Goal: Share content: Share content

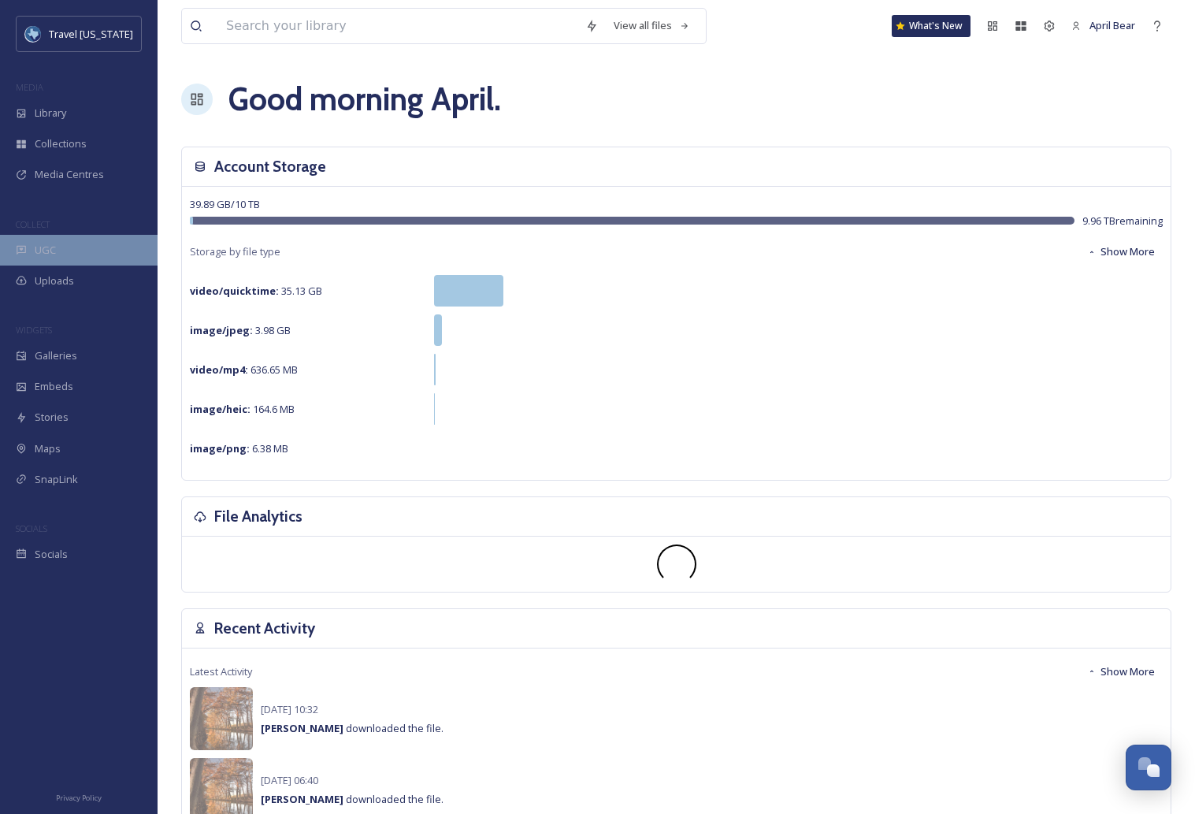
click at [72, 258] on div "UGC" at bounding box center [79, 250] width 158 height 31
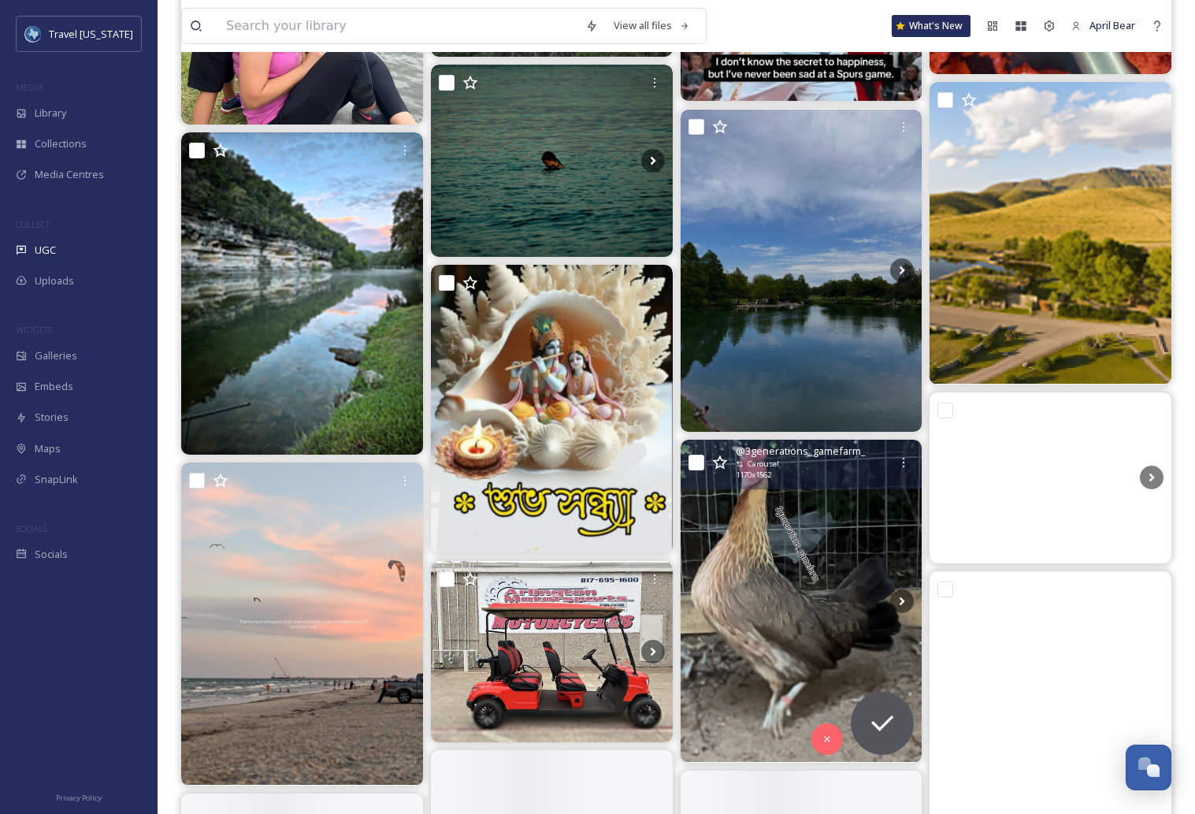
scroll to position [6064, 0]
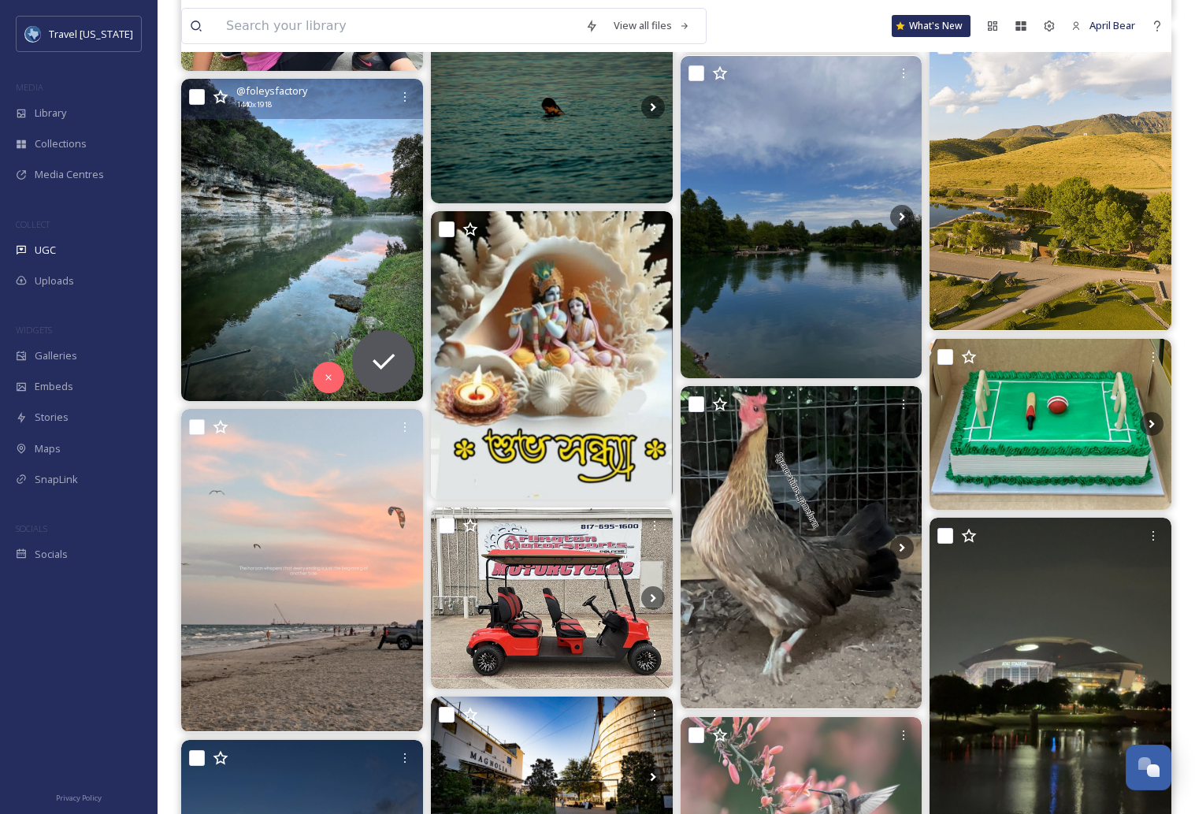
click at [280, 271] on img at bounding box center [302, 240] width 242 height 322
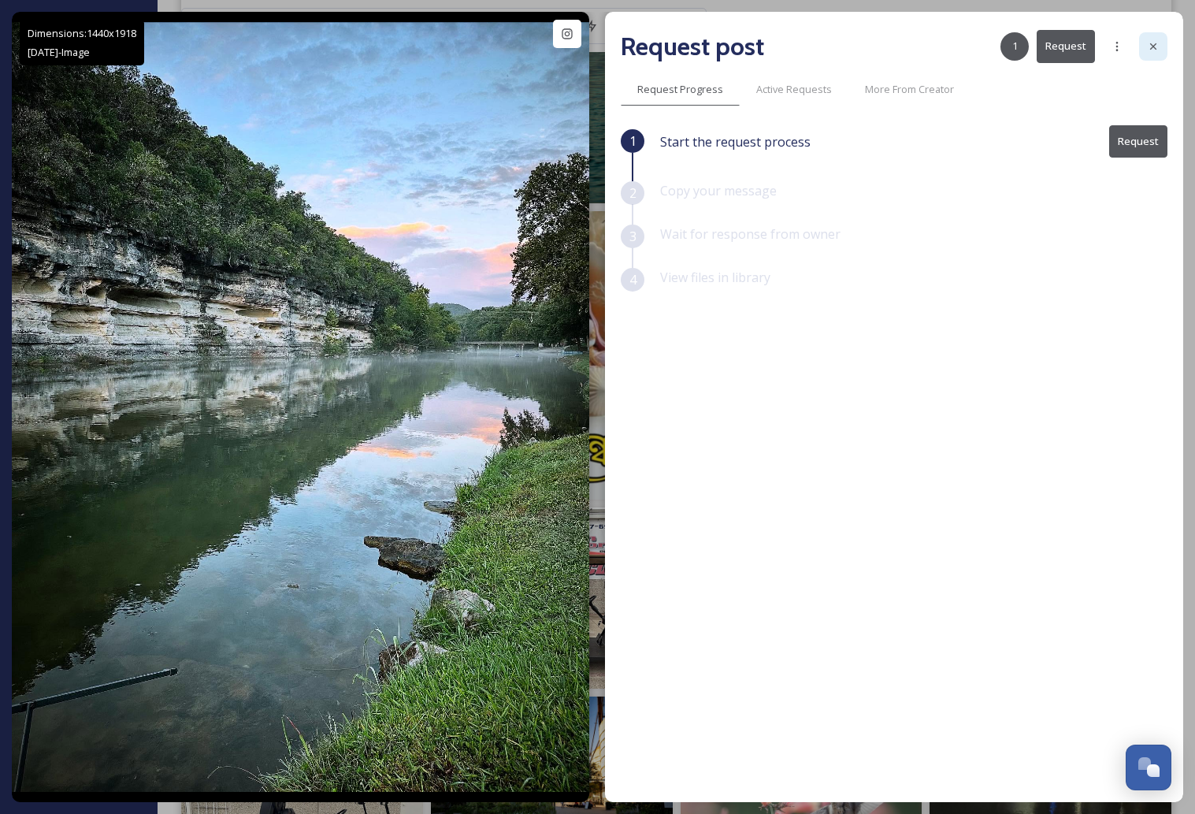
click at [1147, 35] on div at bounding box center [1153, 46] width 28 height 28
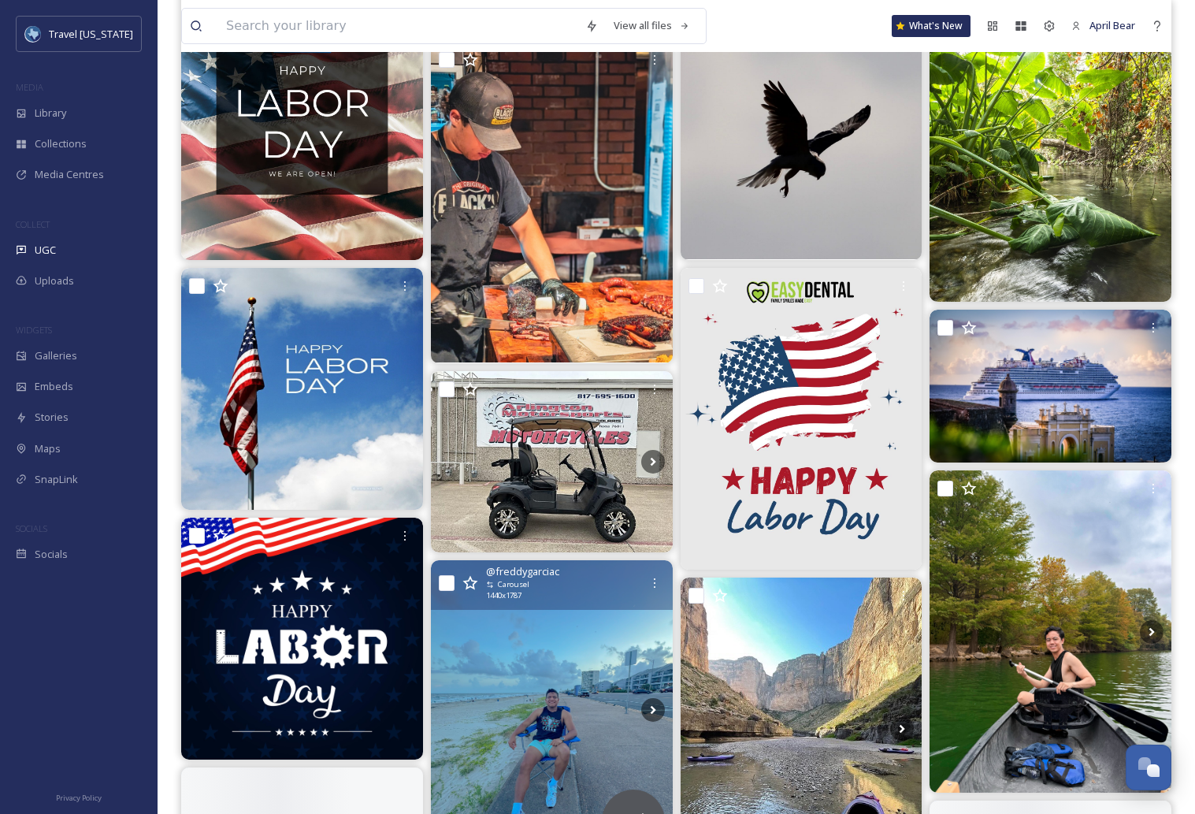
scroll to position [9529, 0]
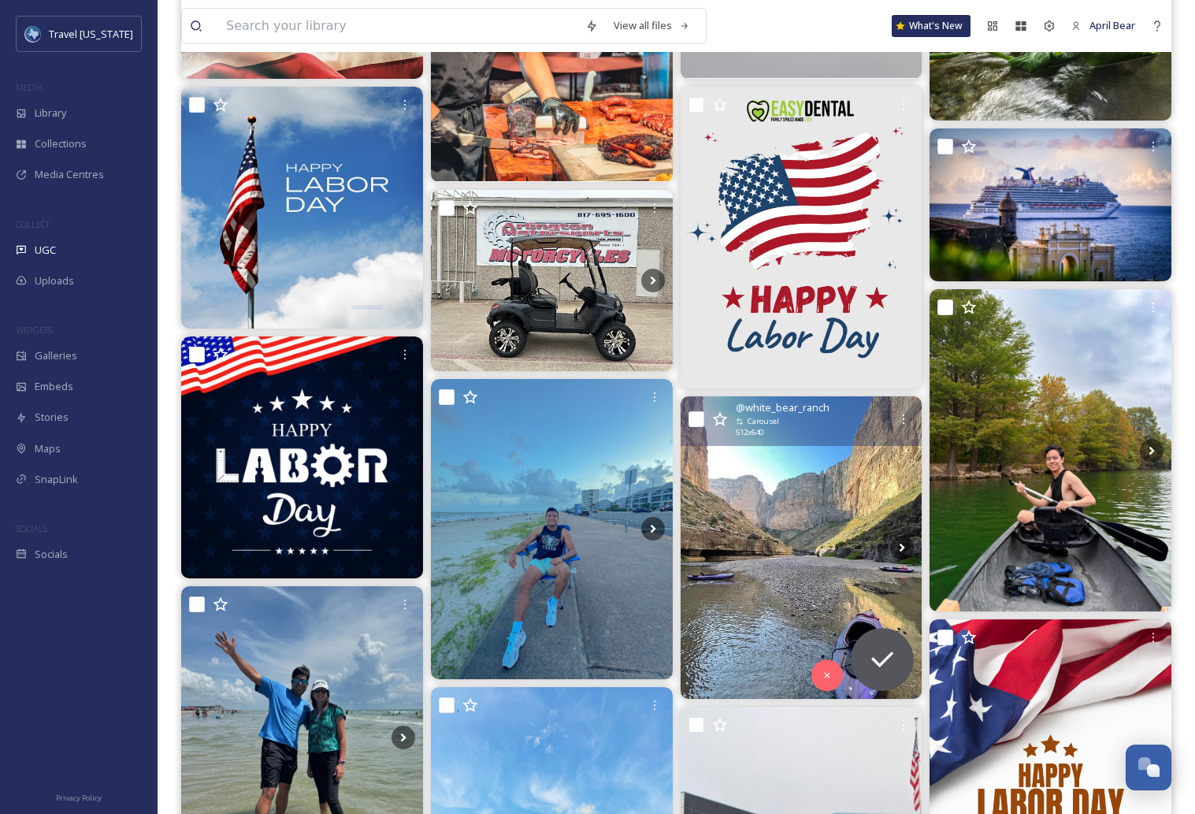
click at [735, 537] on img at bounding box center [801, 547] width 242 height 302
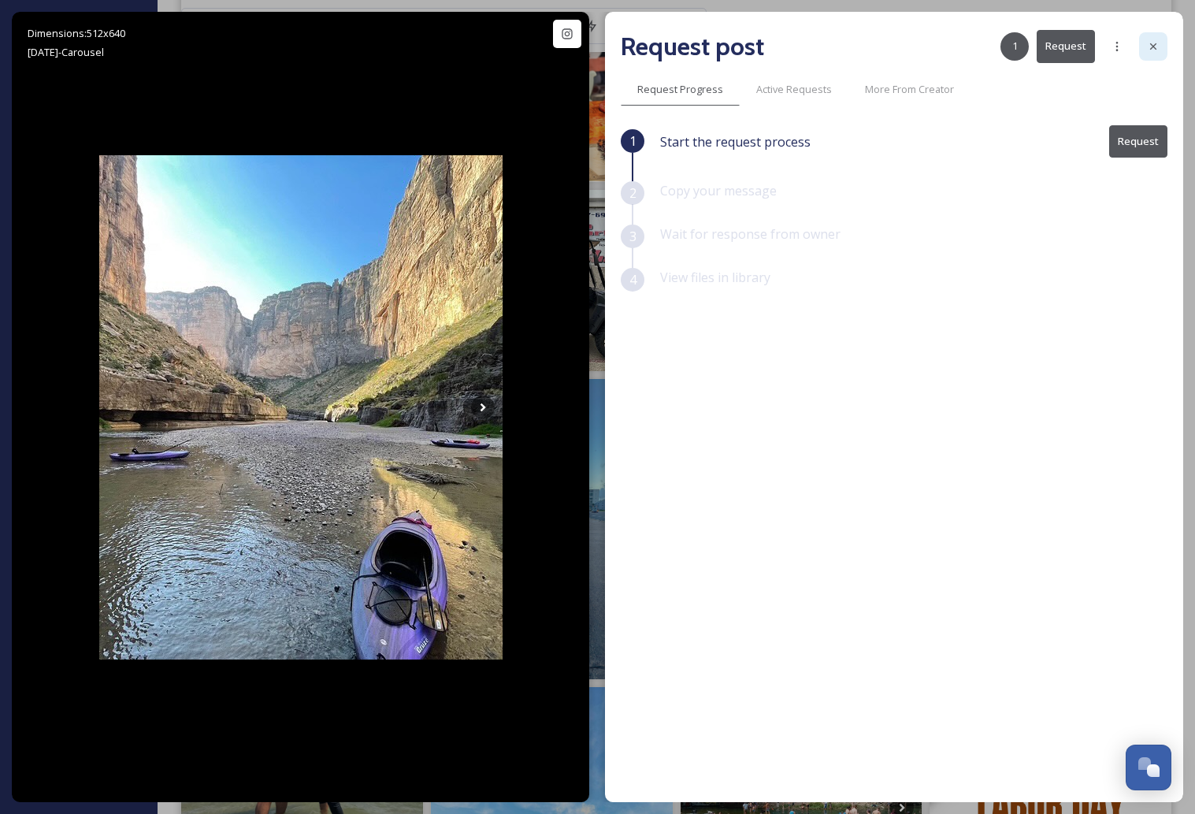
click at [1150, 45] on icon at bounding box center [1153, 46] width 13 height 13
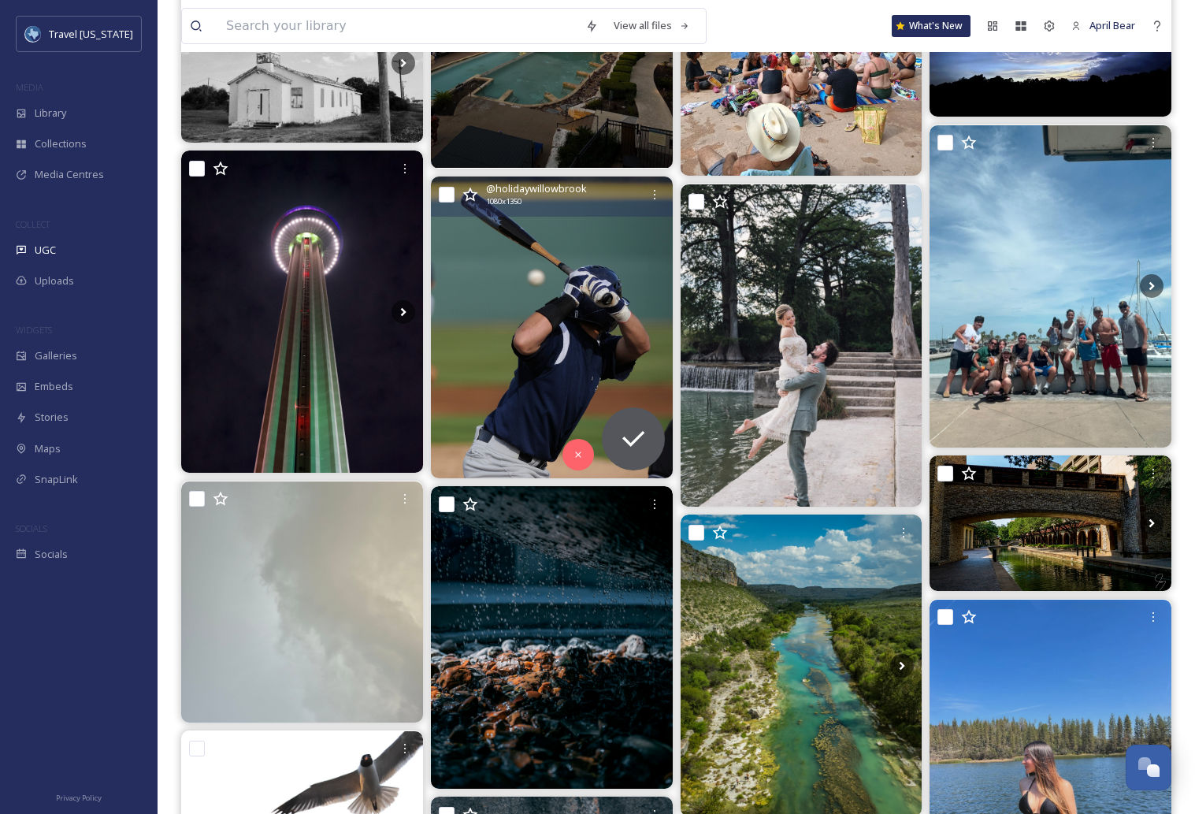
scroll to position [11105, 0]
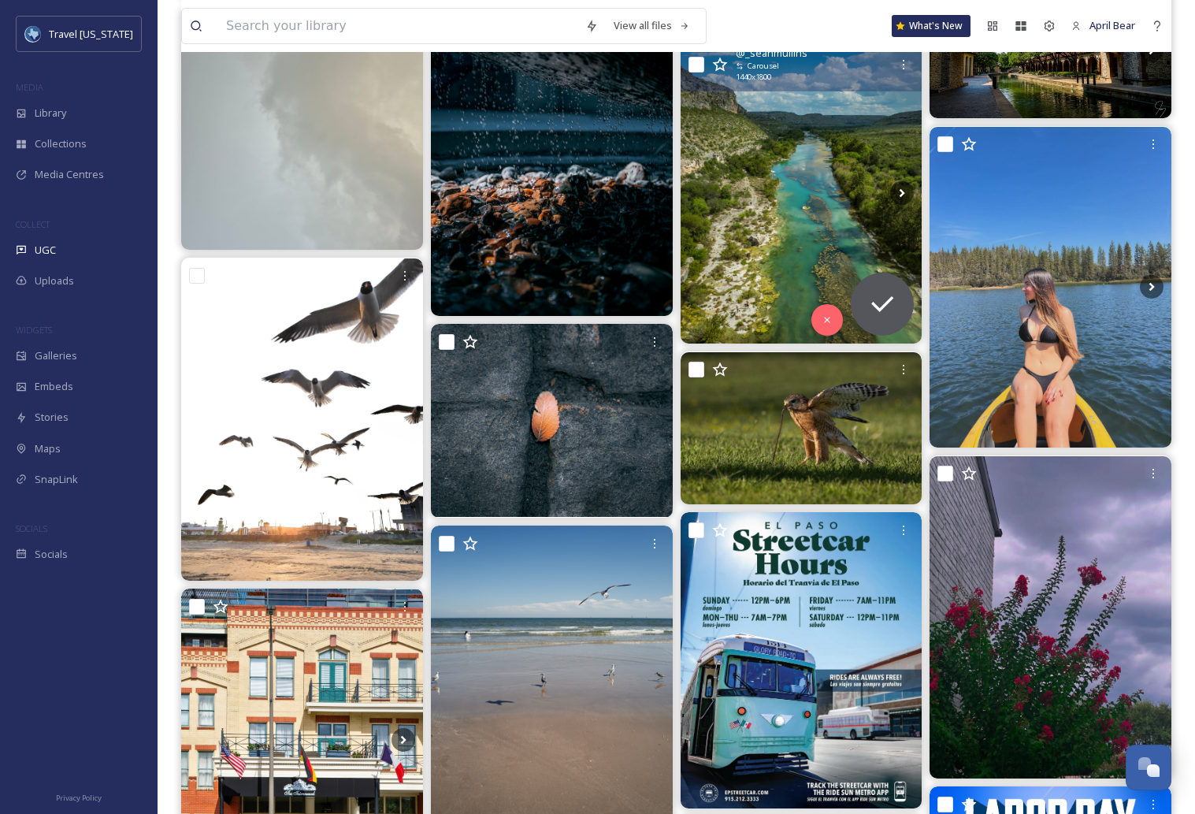
click at [806, 252] on img at bounding box center [801, 193] width 242 height 302
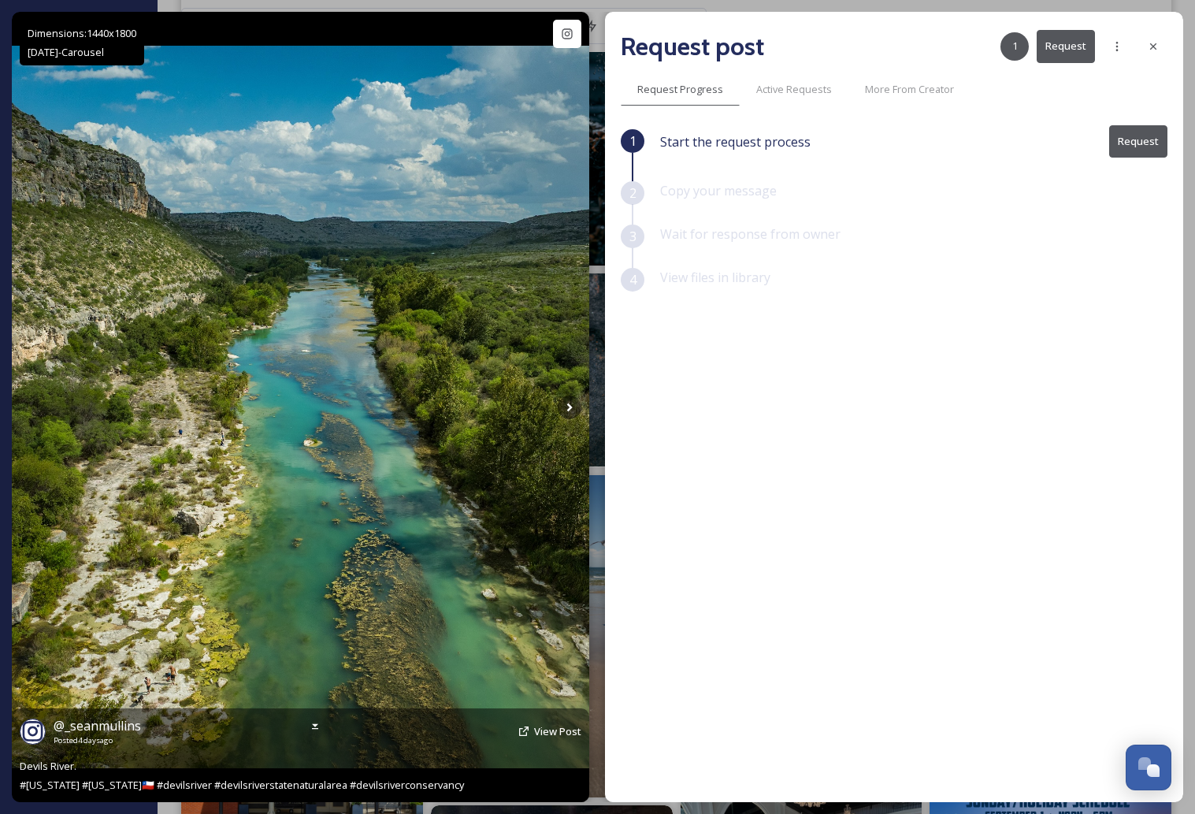
scroll to position [11183, 0]
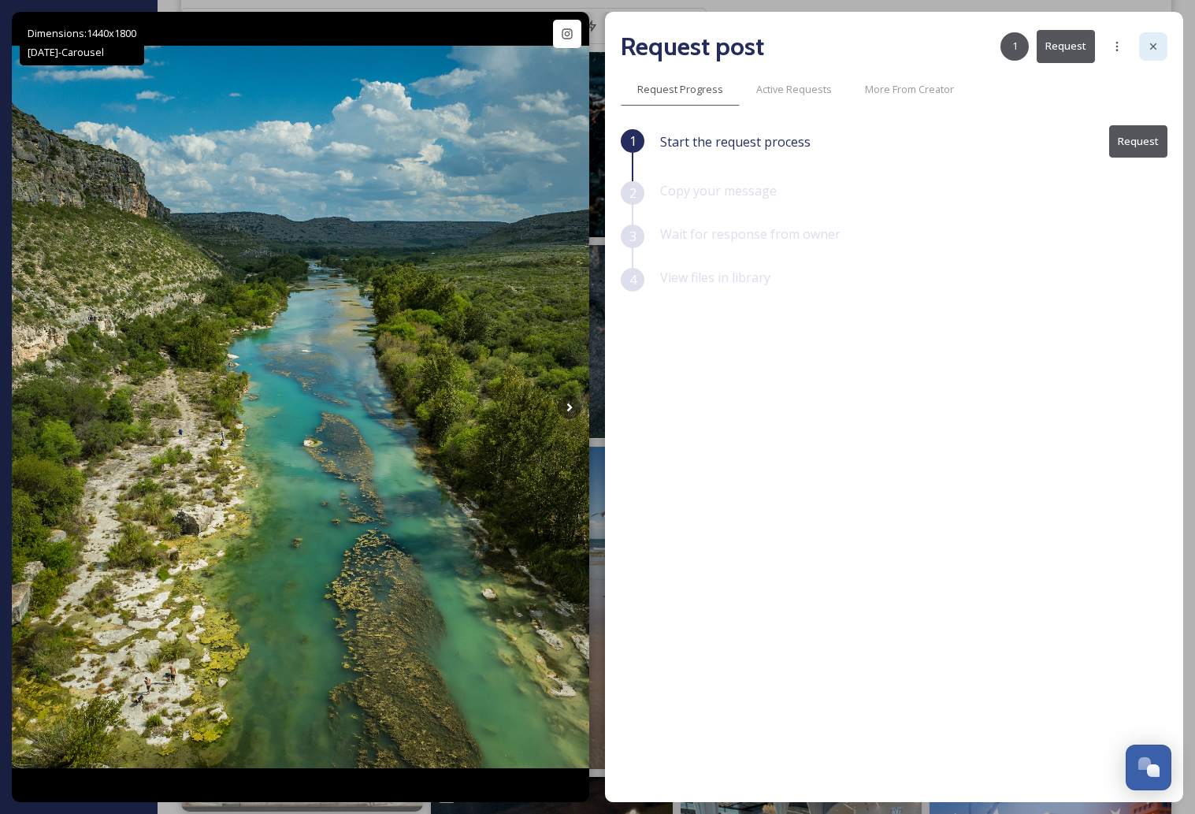
click at [1155, 39] on div at bounding box center [1153, 46] width 28 height 28
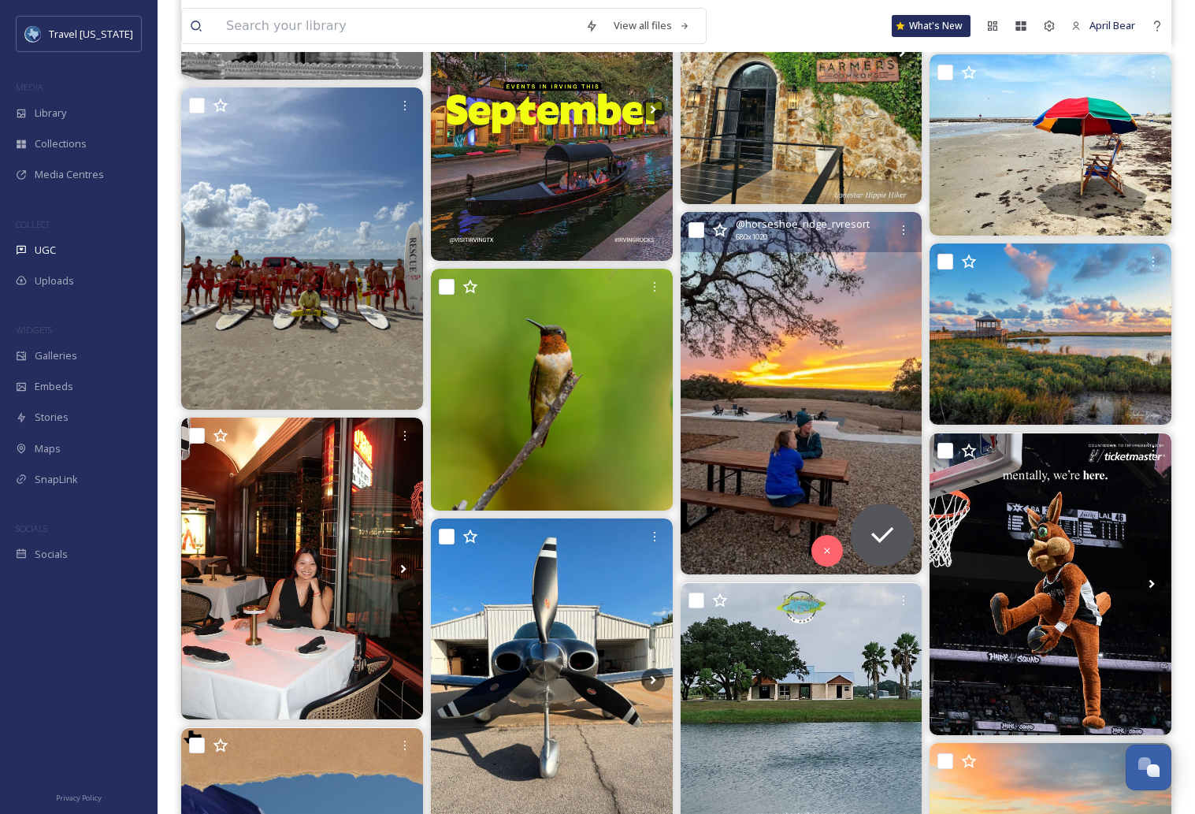
scroll to position [17405, 0]
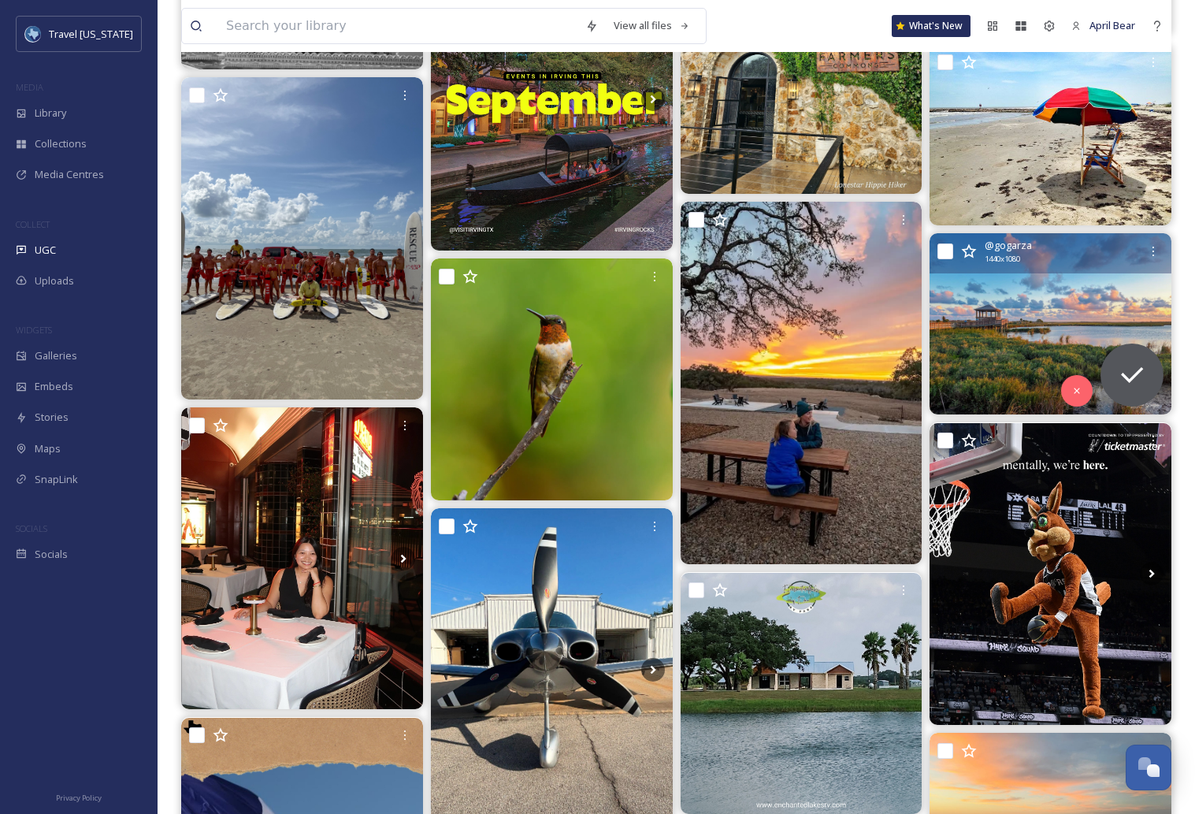
click at [1011, 343] on img at bounding box center [1050, 323] width 242 height 181
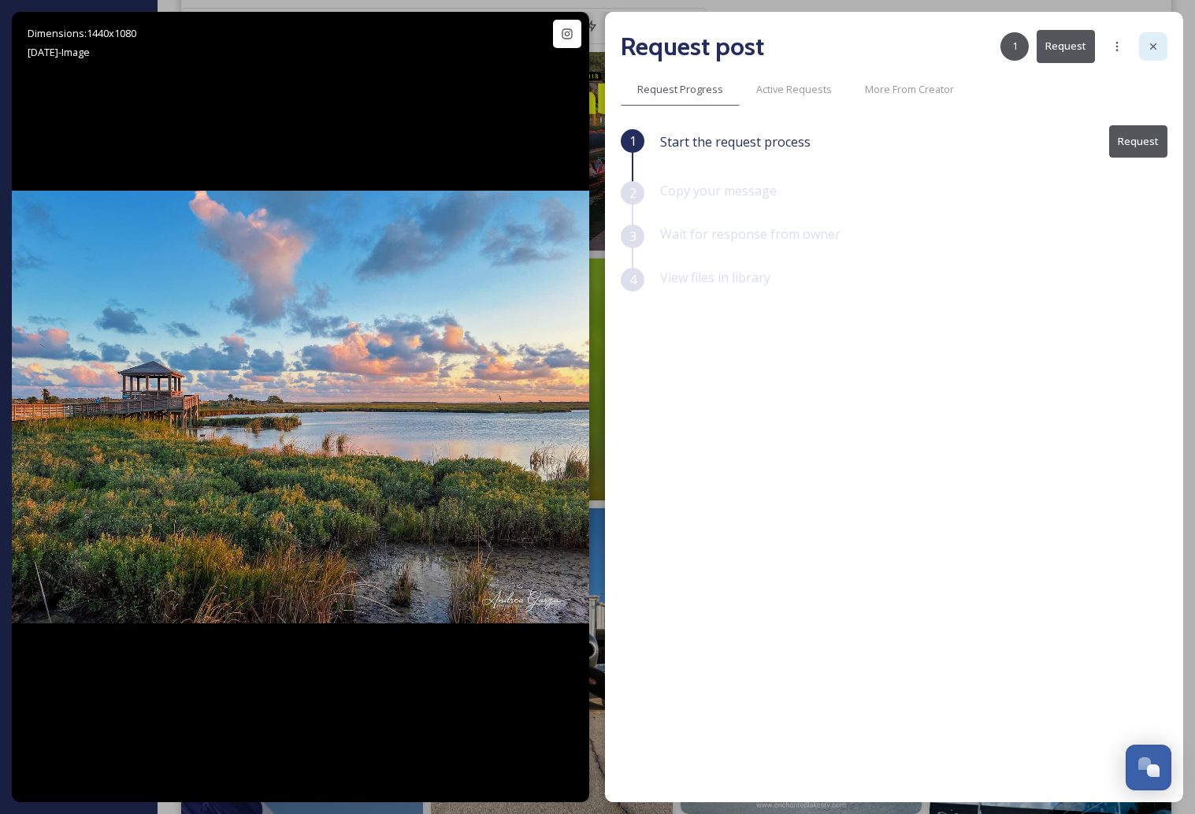
click at [1156, 50] on icon at bounding box center [1153, 46] width 13 height 13
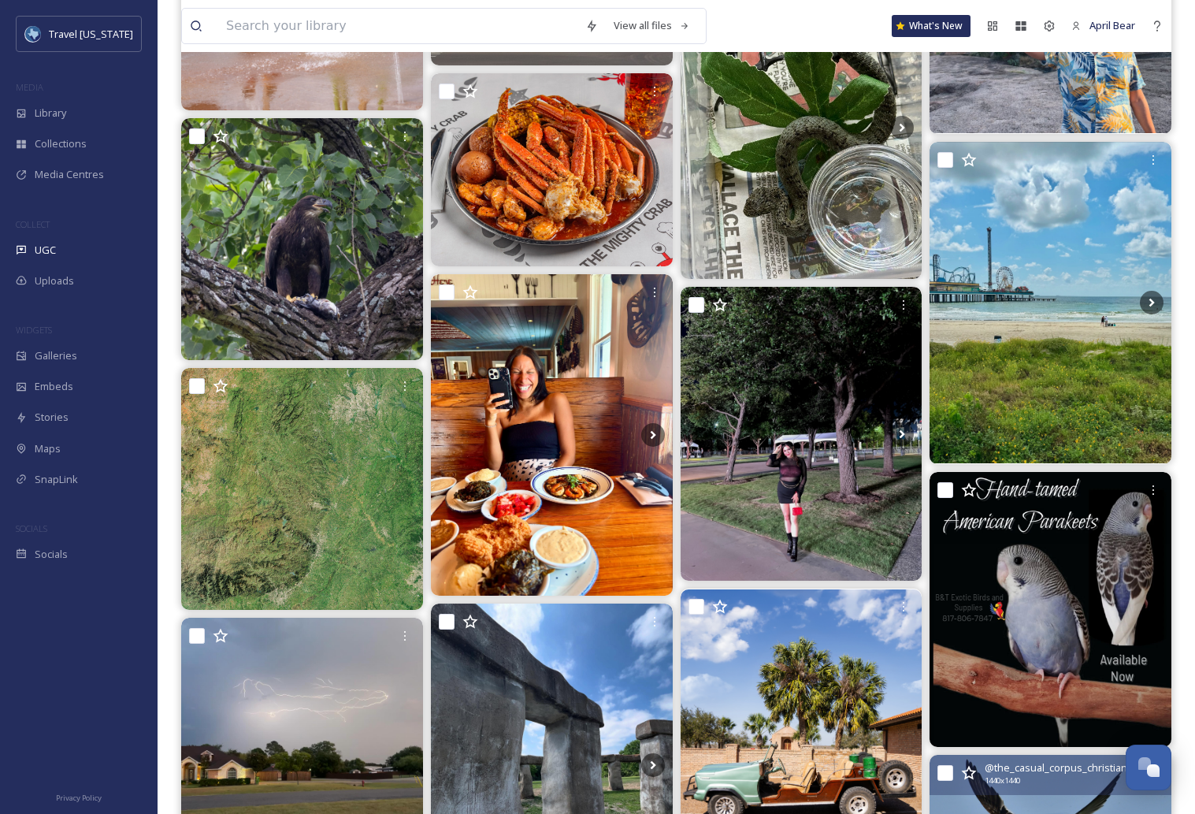
scroll to position [18980, 0]
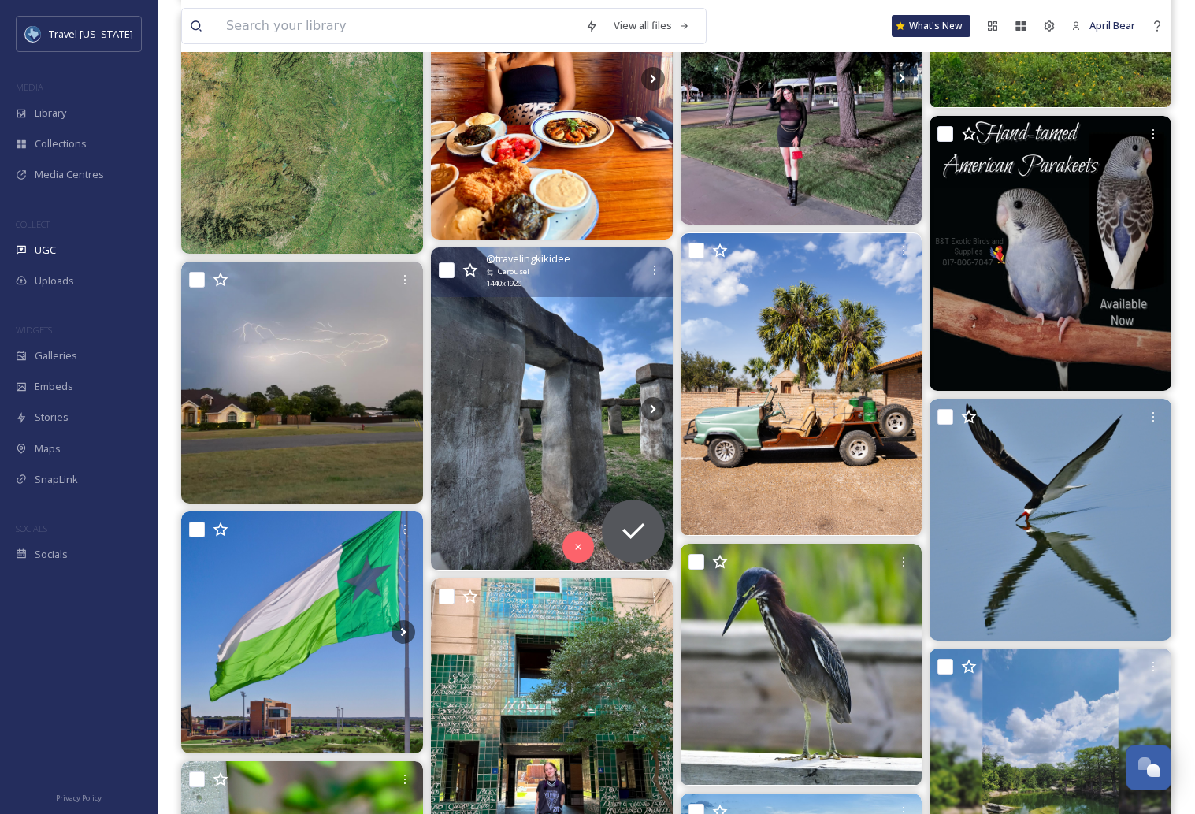
click at [594, 447] on img at bounding box center [552, 408] width 242 height 322
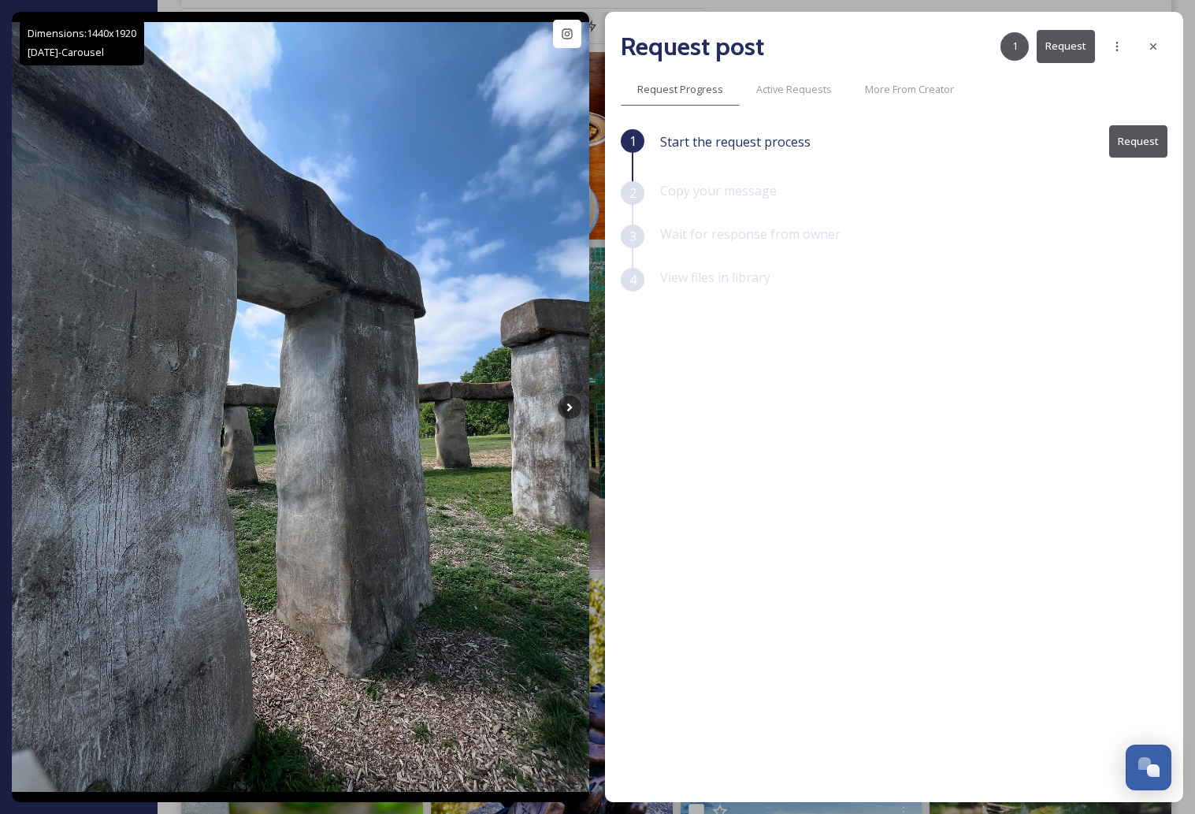
click at [684, 794] on div "Request post 1 Request Request Progress Active Requests More From Creator 1 Sta…" at bounding box center [894, 407] width 578 height 790
click at [1148, 51] on icon at bounding box center [1153, 46] width 13 height 13
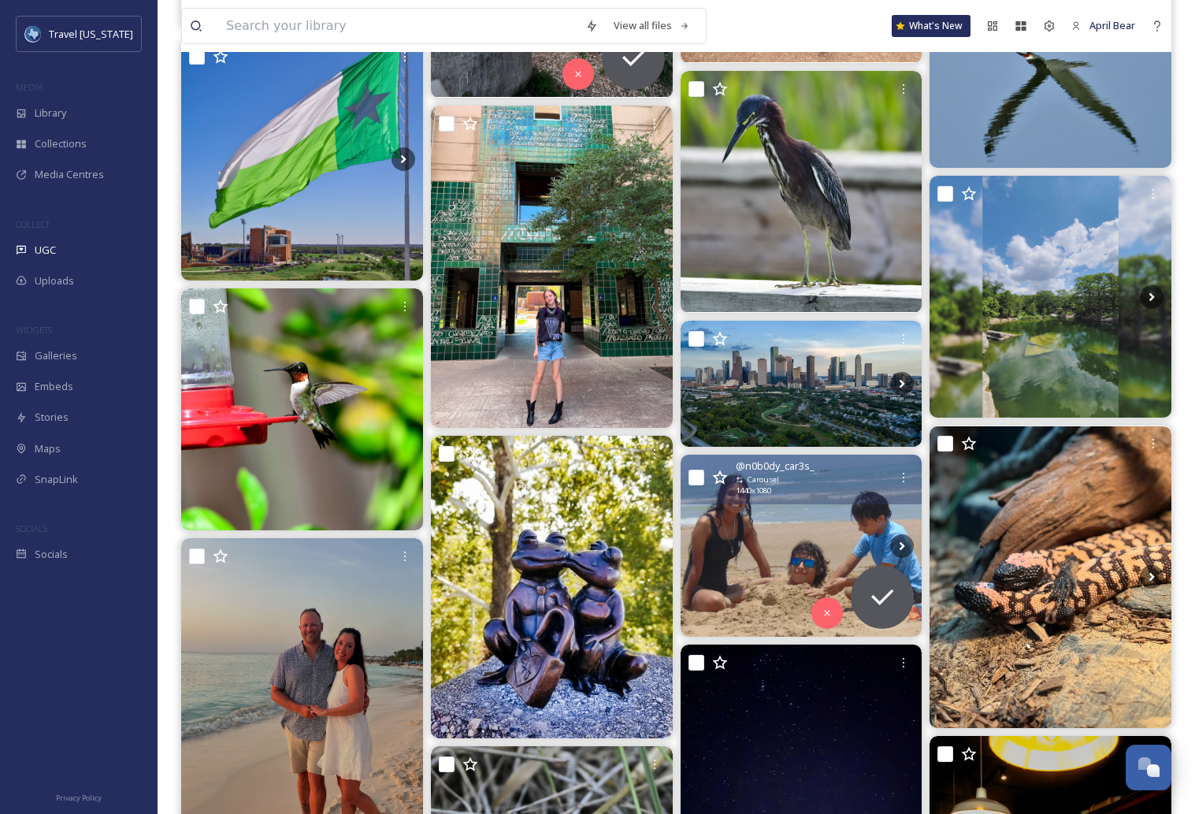
scroll to position [19925, 0]
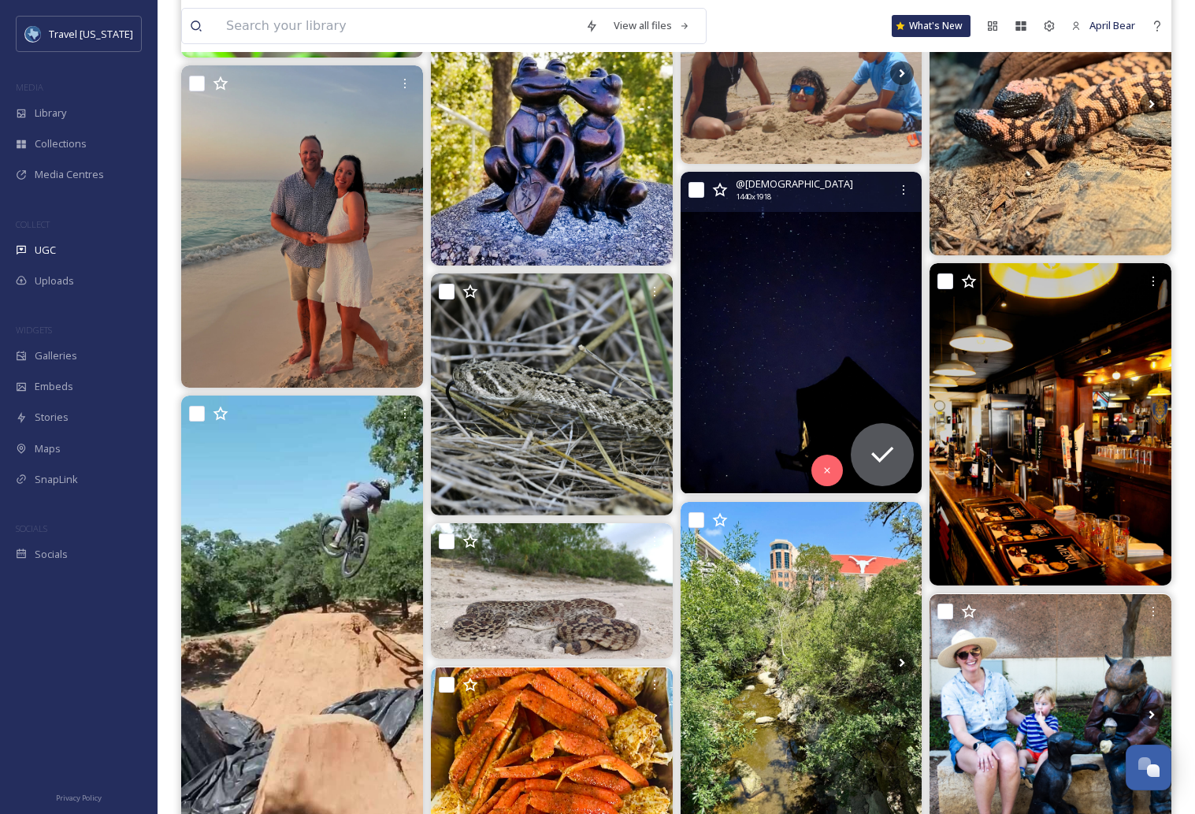
click at [795, 385] on img at bounding box center [801, 333] width 242 height 322
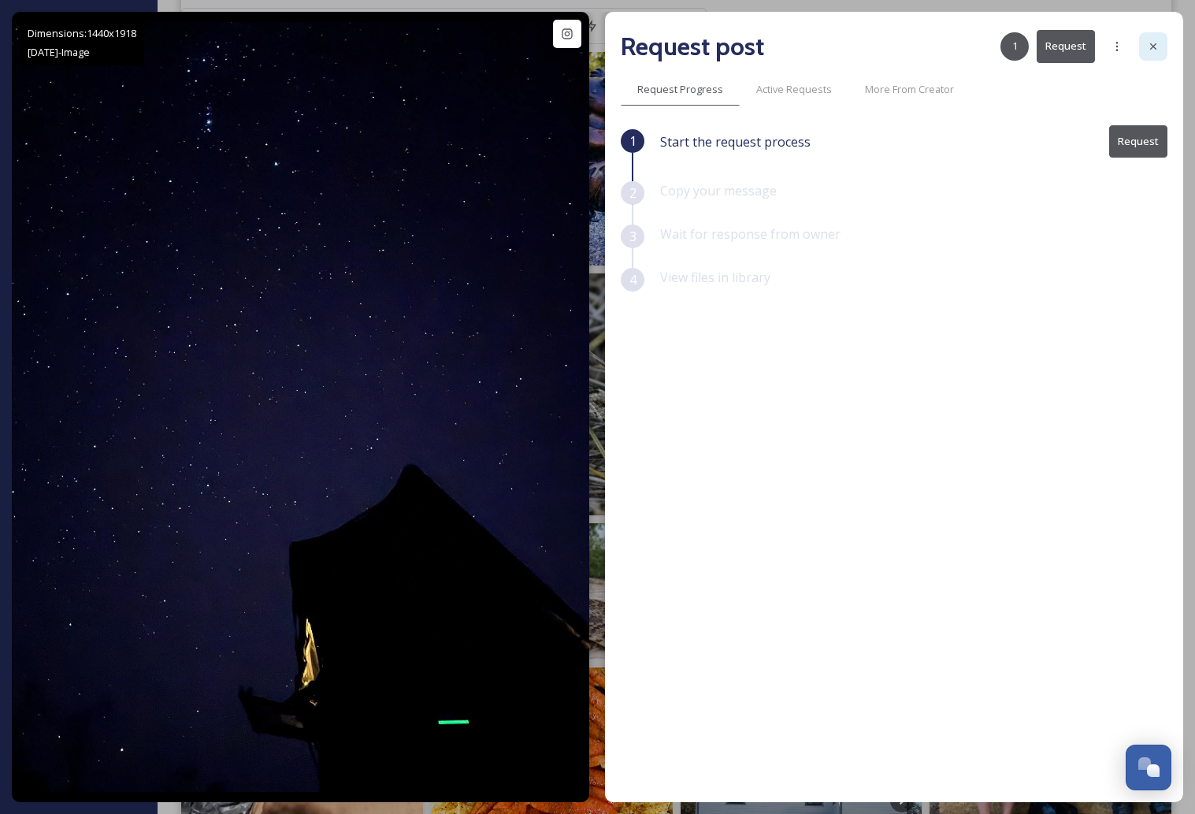
click at [1158, 43] on icon at bounding box center [1153, 46] width 13 height 13
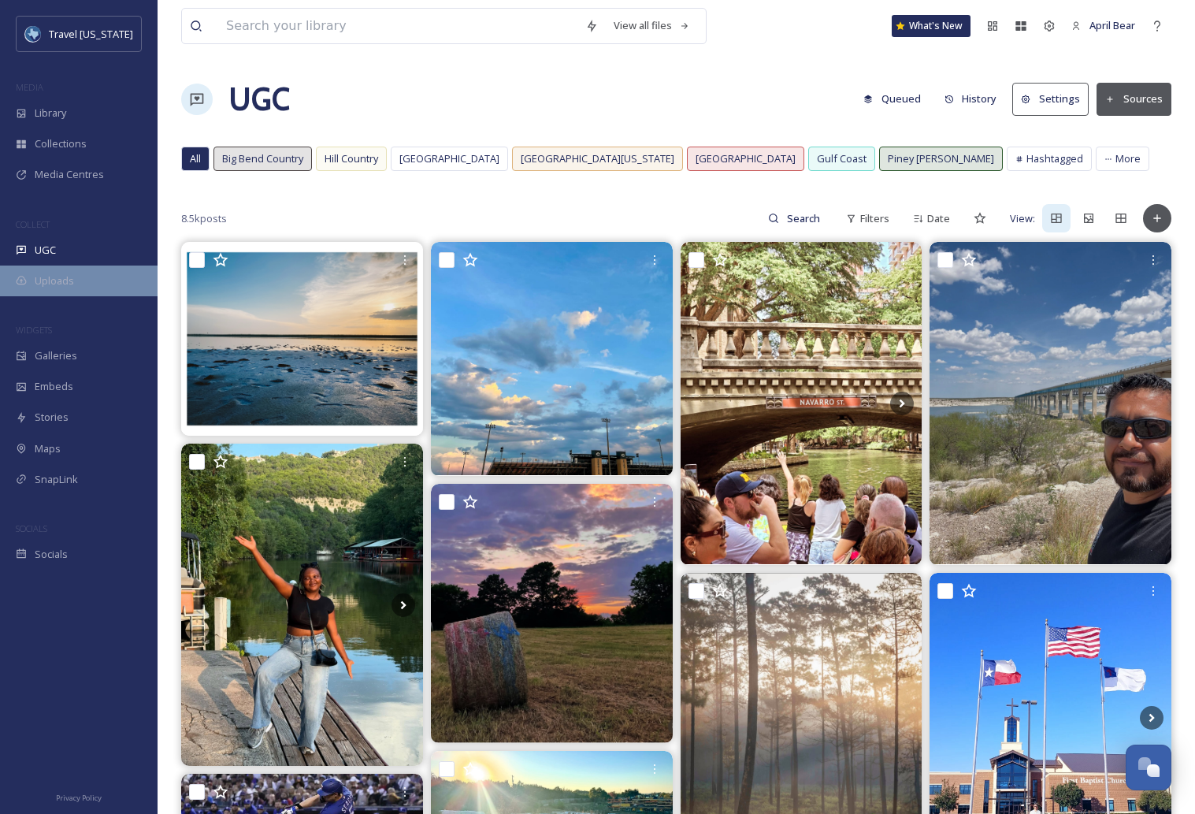
click at [43, 282] on span "Uploads" at bounding box center [54, 280] width 39 height 15
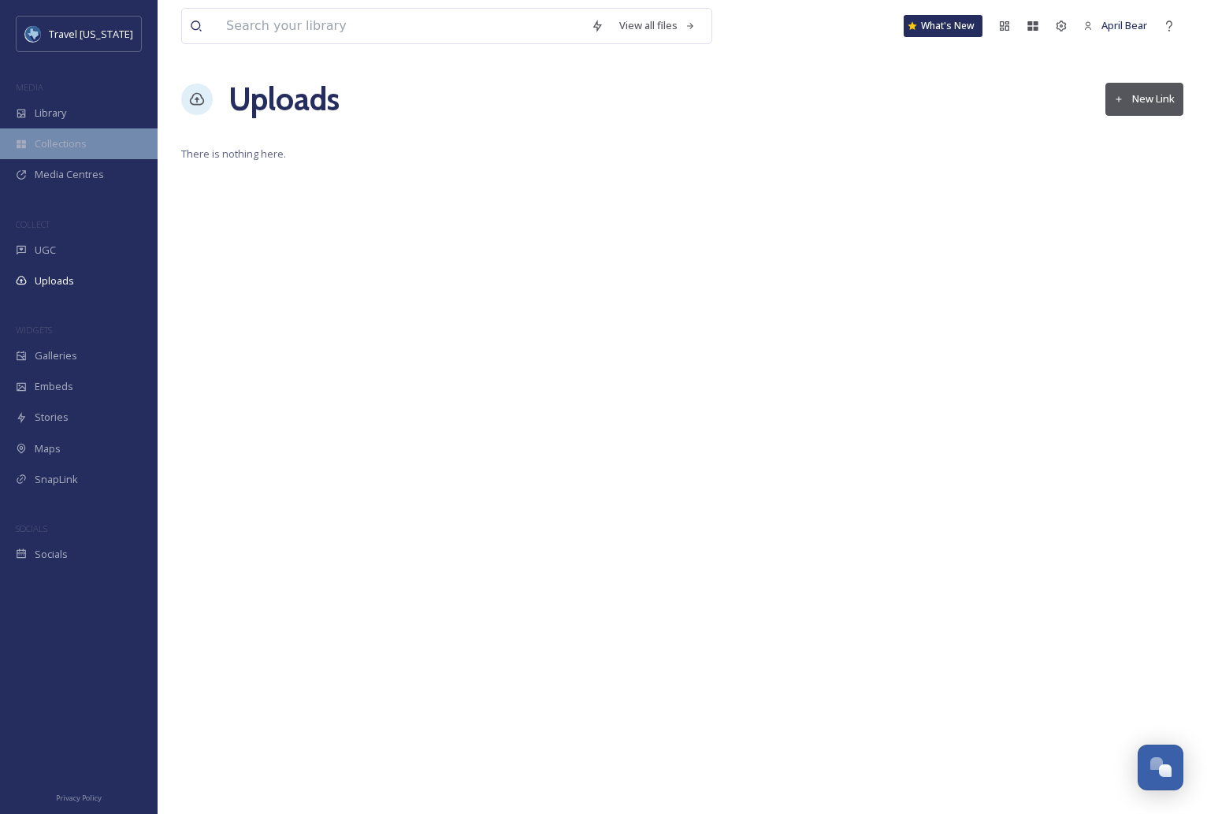
click at [56, 150] on span "Collections" at bounding box center [61, 143] width 52 height 15
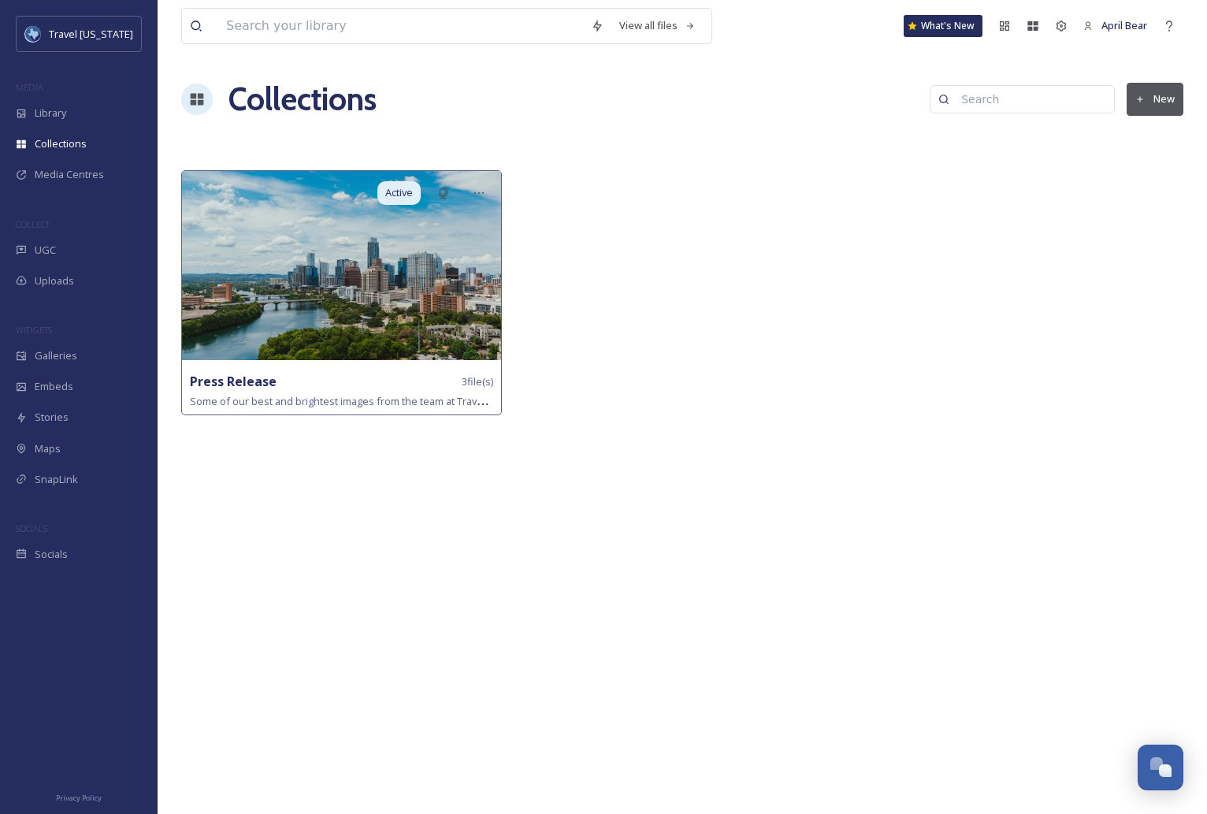
click at [234, 286] on img at bounding box center [341, 265] width 319 height 189
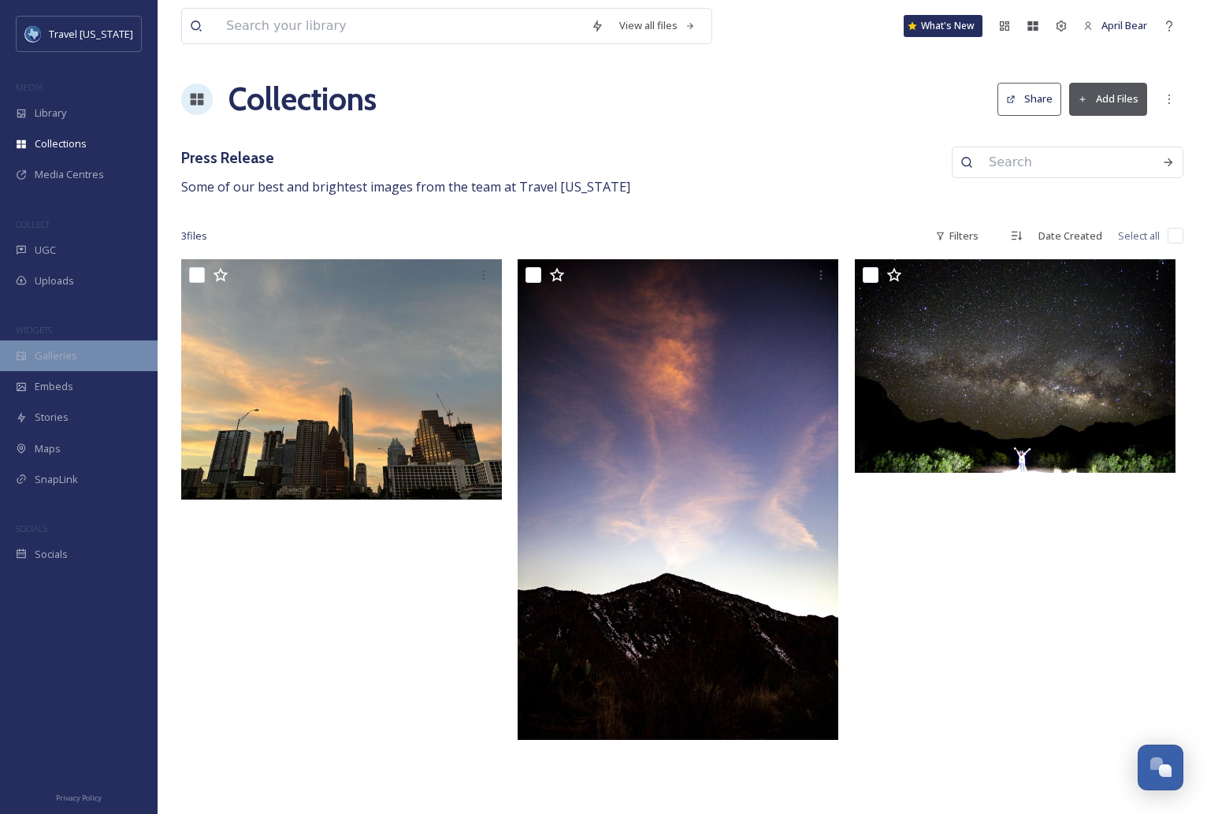
click at [70, 350] on span "Galleries" at bounding box center [56, 355] width 43 height 15
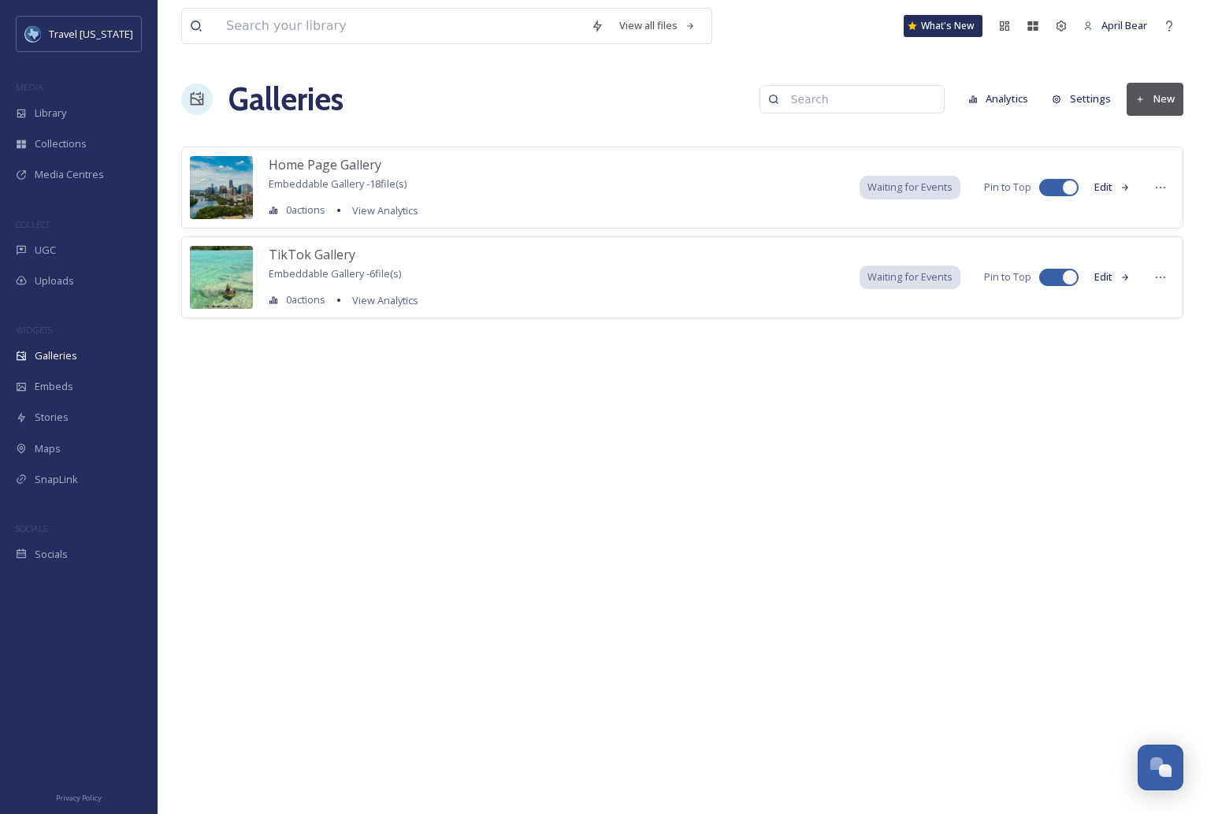
click at [202, 270] on img at bounding box center [221, 277] width 63 height 63
click at [305, 254] on span "TikTok Gallery" at bounding box center [312, 254] width 87 height 17
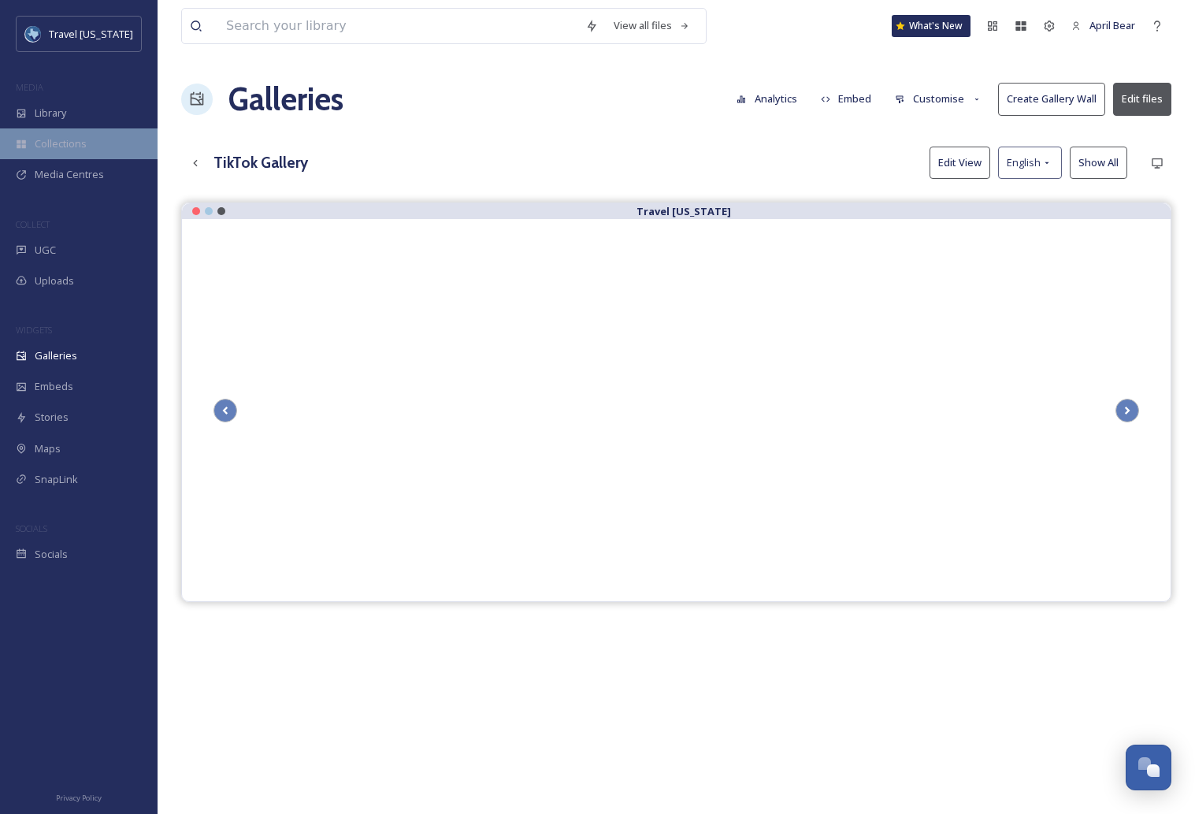
click at [95, 146] on div "Collections" at bounding box center [79, 143] width 158 height 31
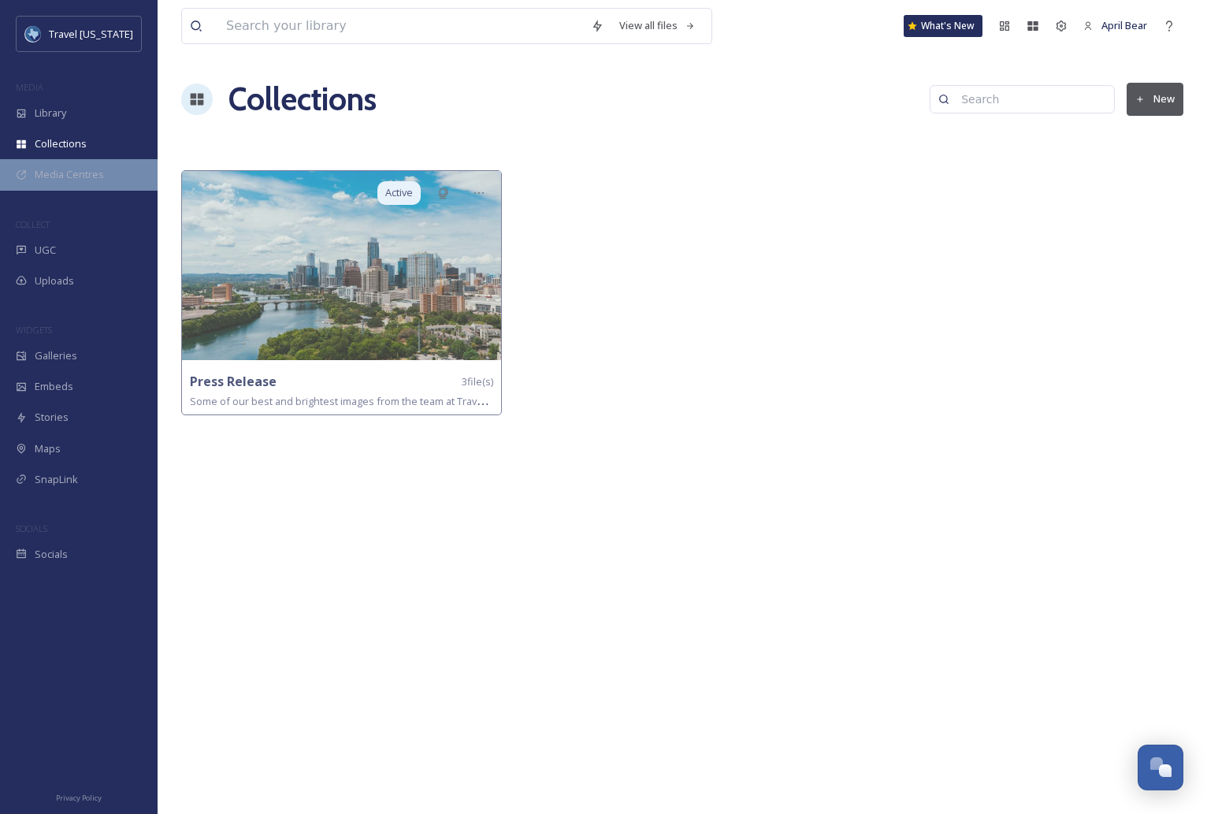
click at [51, 184] on div "Media Centres" at bounding box center [79, 174] width 158 height 31
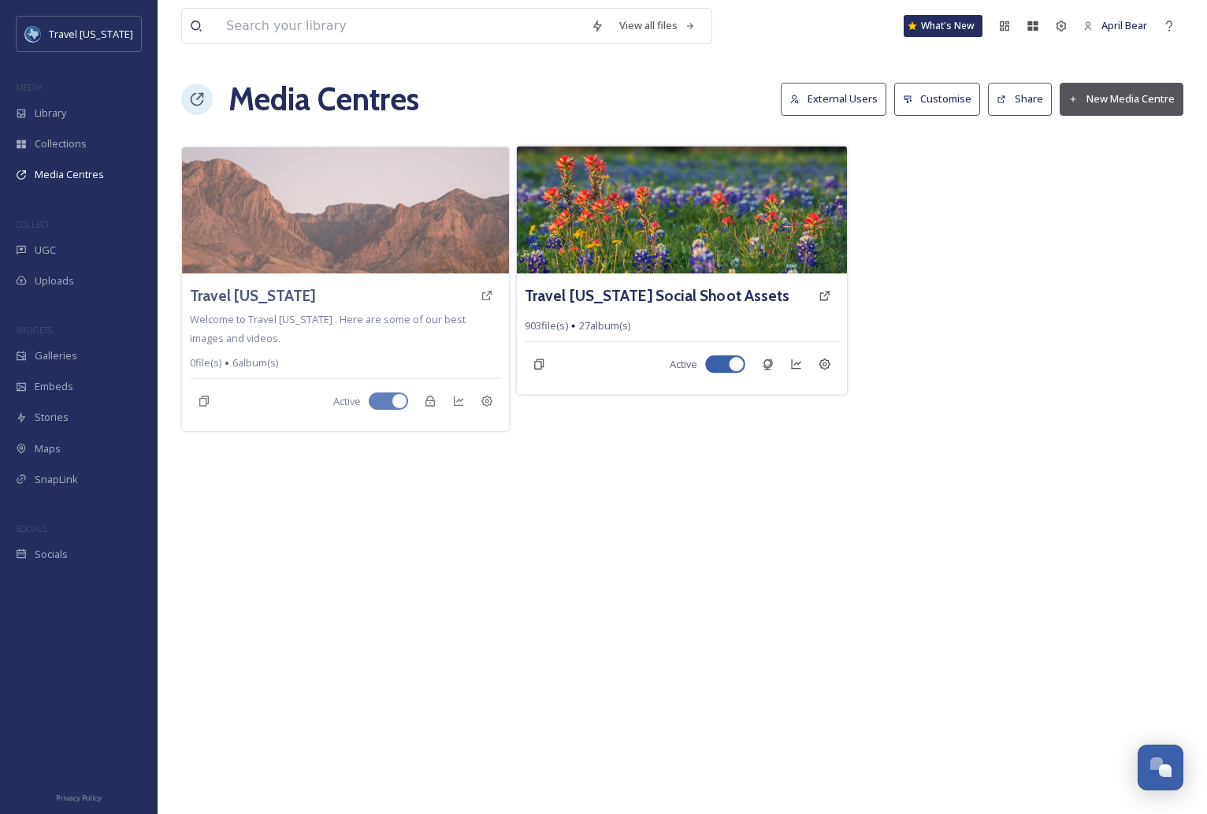
click at [726, 227] on img at bounding box center [682, 210] width 330 height 128
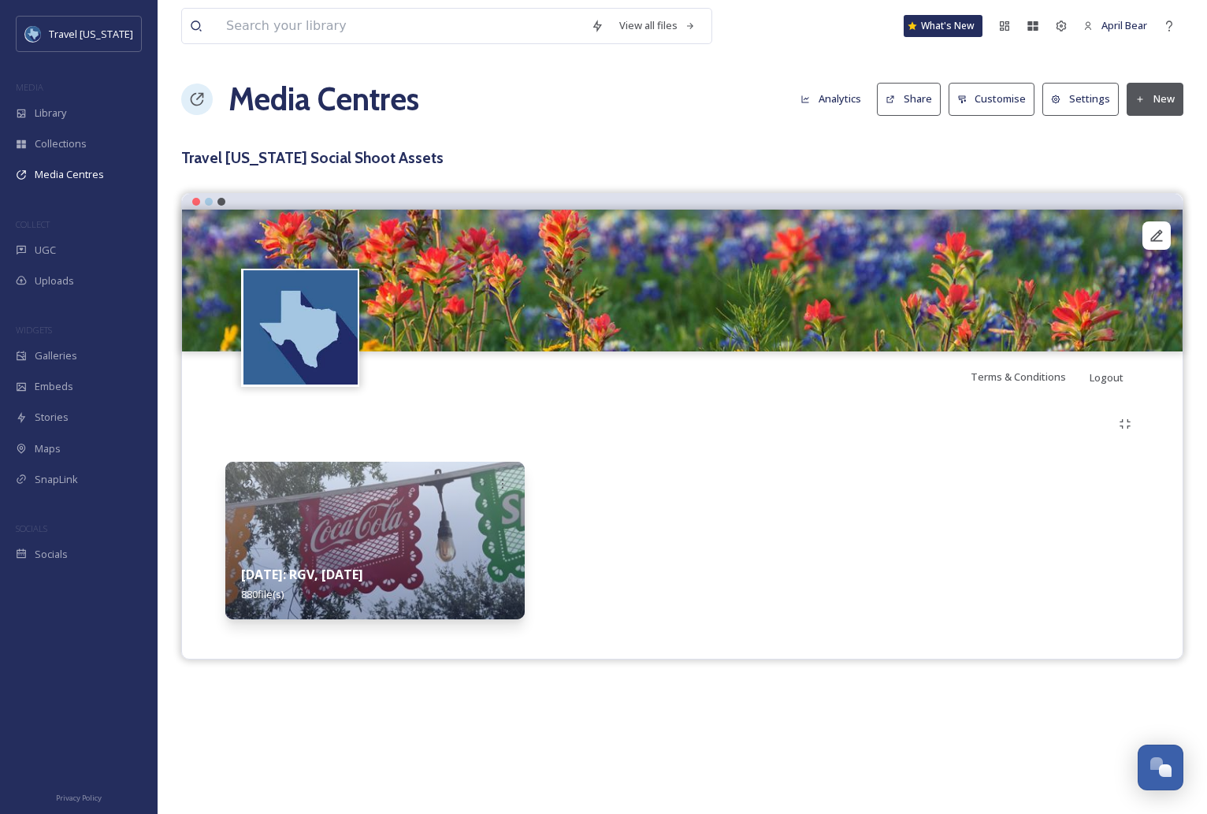
click at [400, 561] on div "[DATE]: RGV, [DATE] 880 file(s)" at bounding box center [374, 584] width 299 height 70
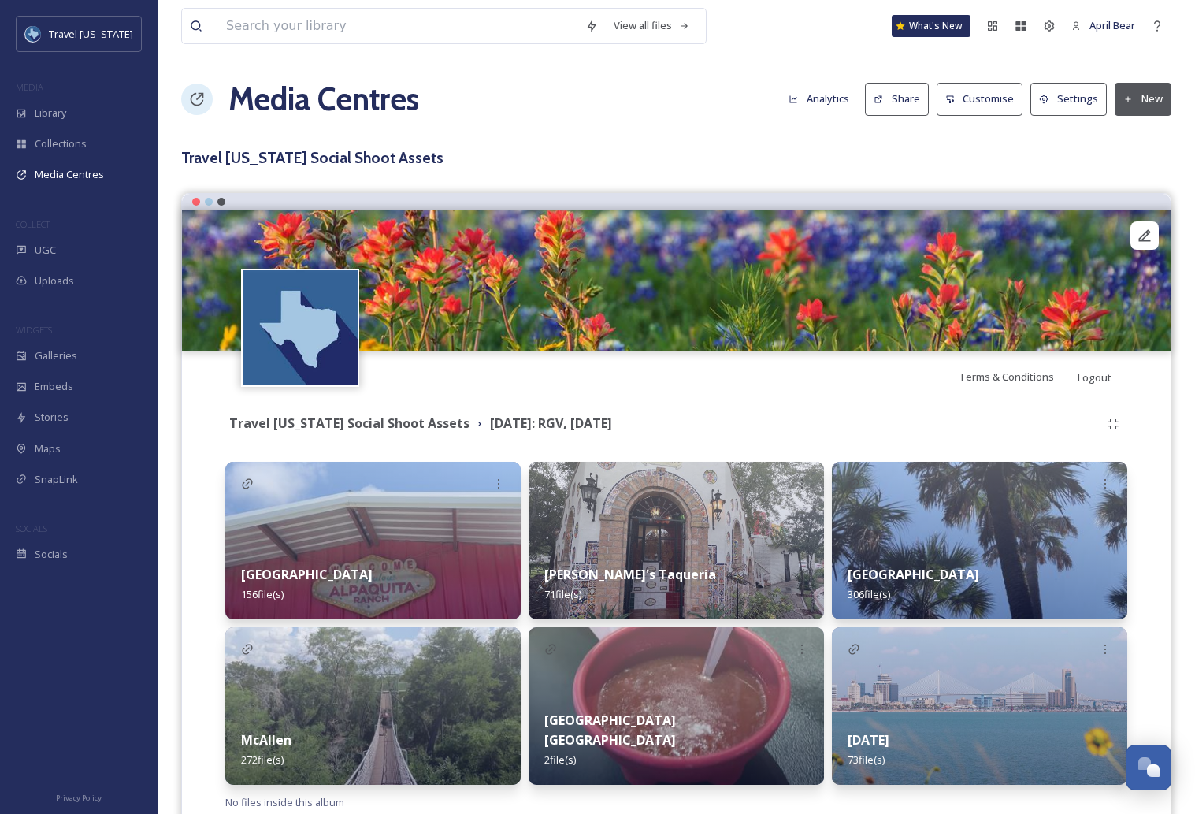
scroll to position [54, 0]
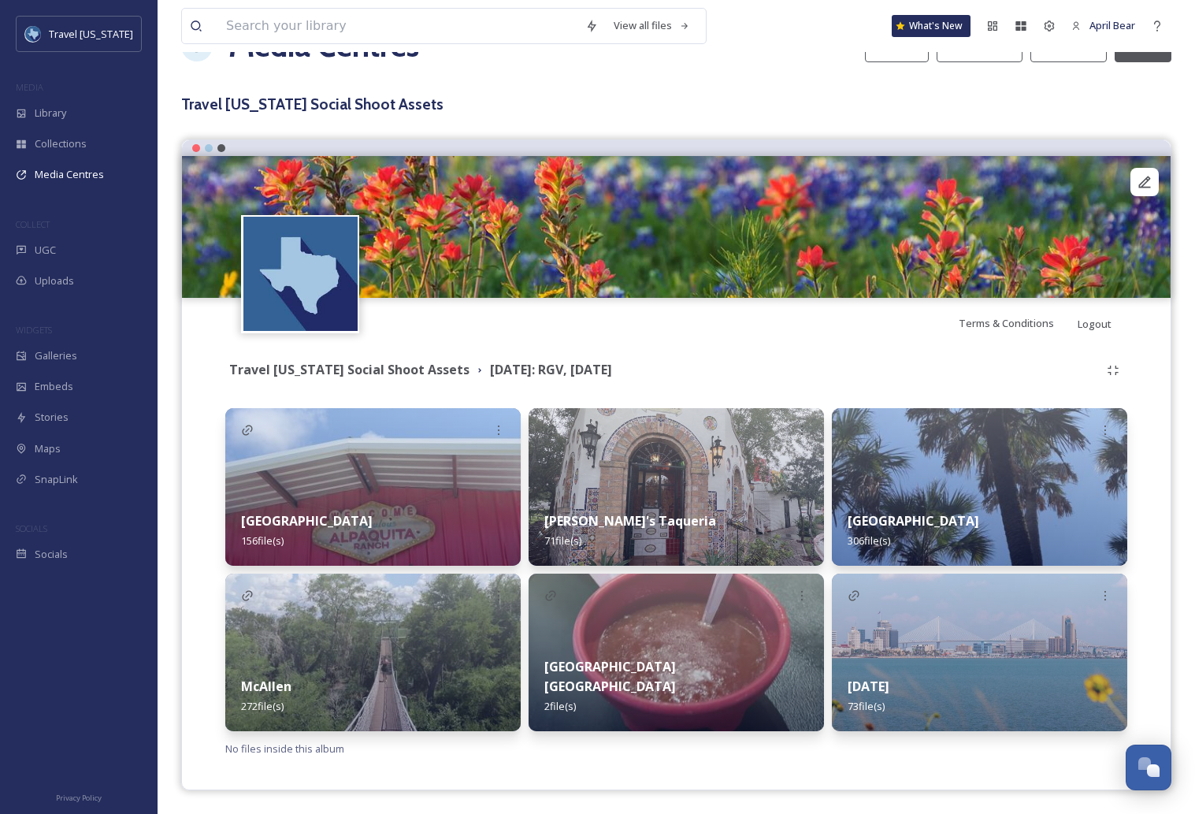
click at [628, 627] on img at bounding box center [675, 652] width 295 height 158
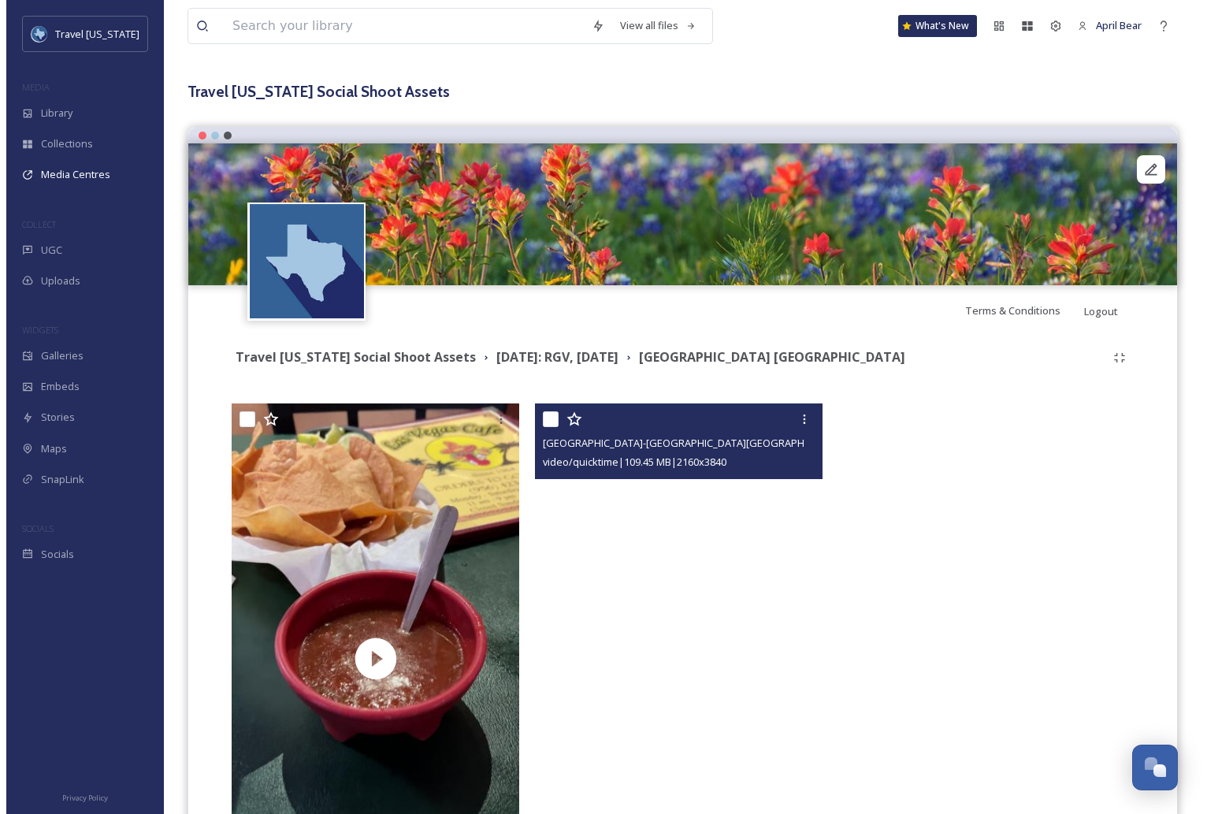
scroll to position [236, 0]
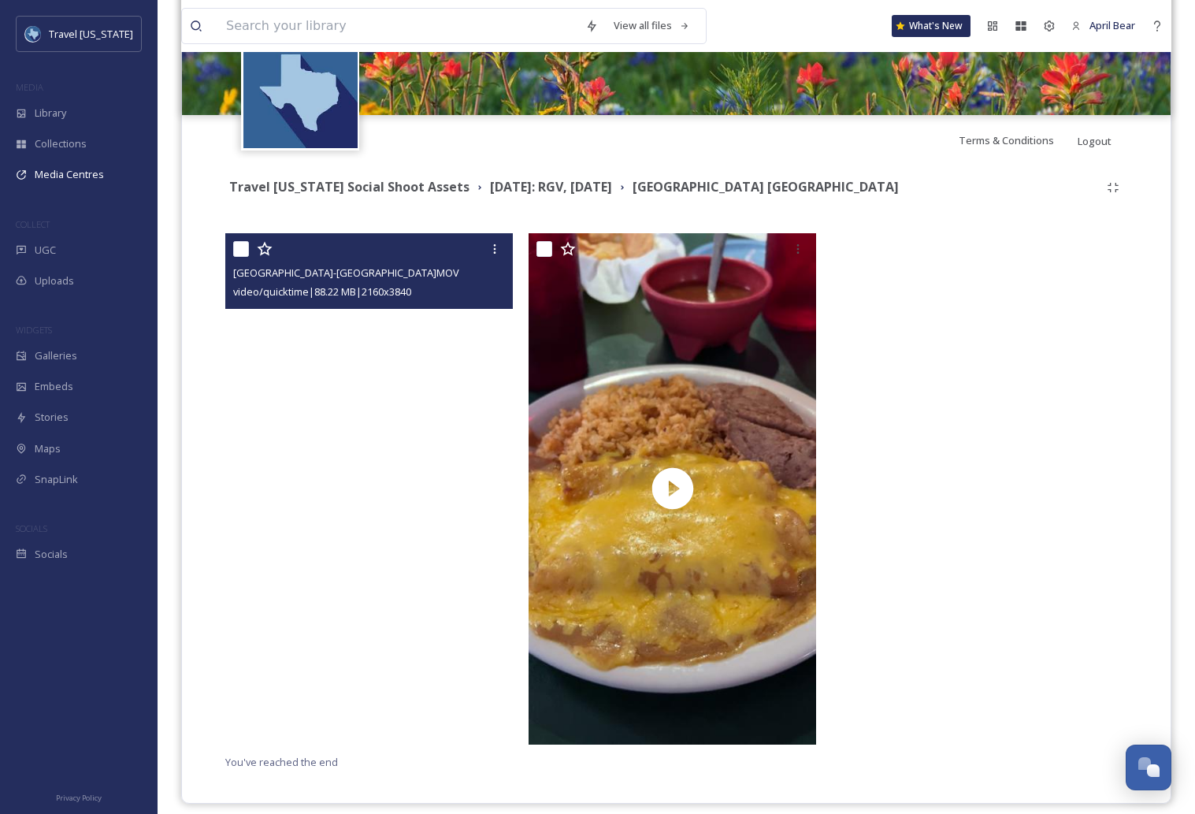
click at [367, 506] on video "Las Vegas Cafe-Harlingen1.MOV" at bounding box center [368, 488] width 287 height 511
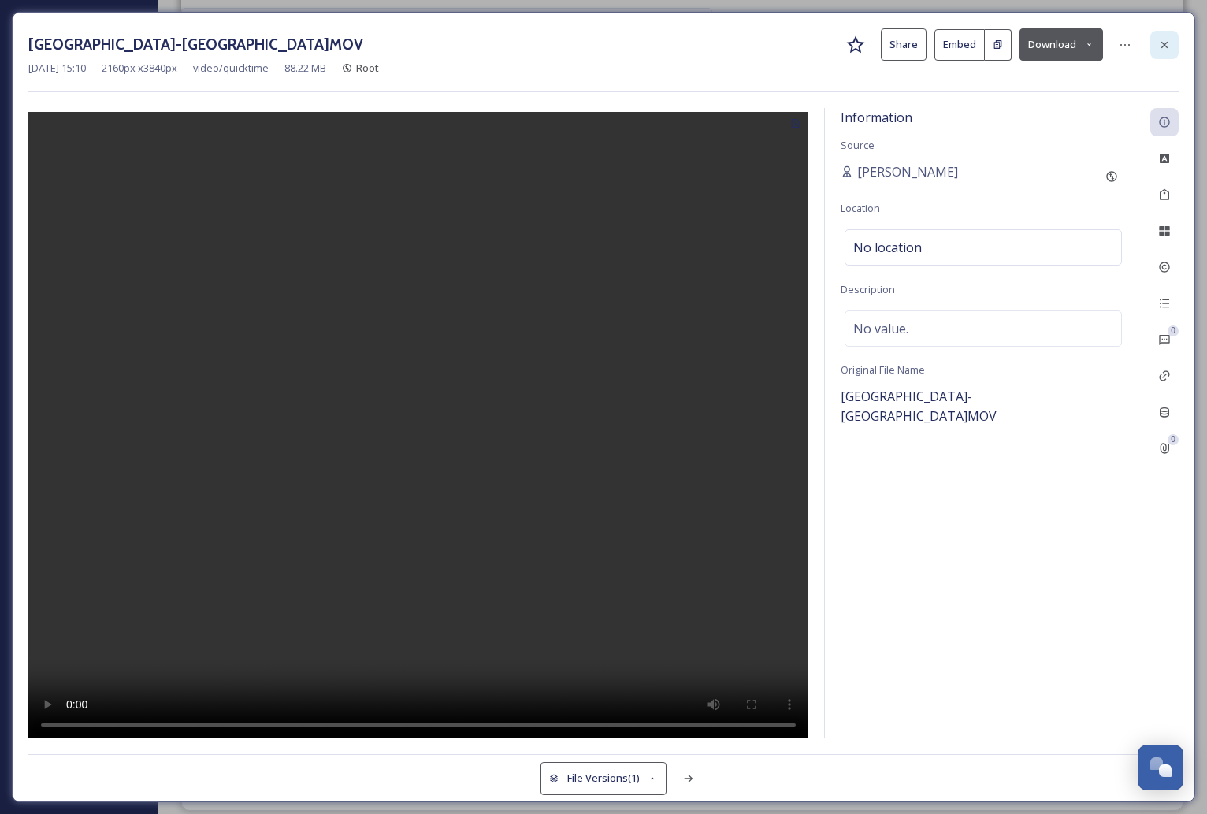
click at [1167, 46] on icon at bounding box center [1164, 45] width 13 height 13
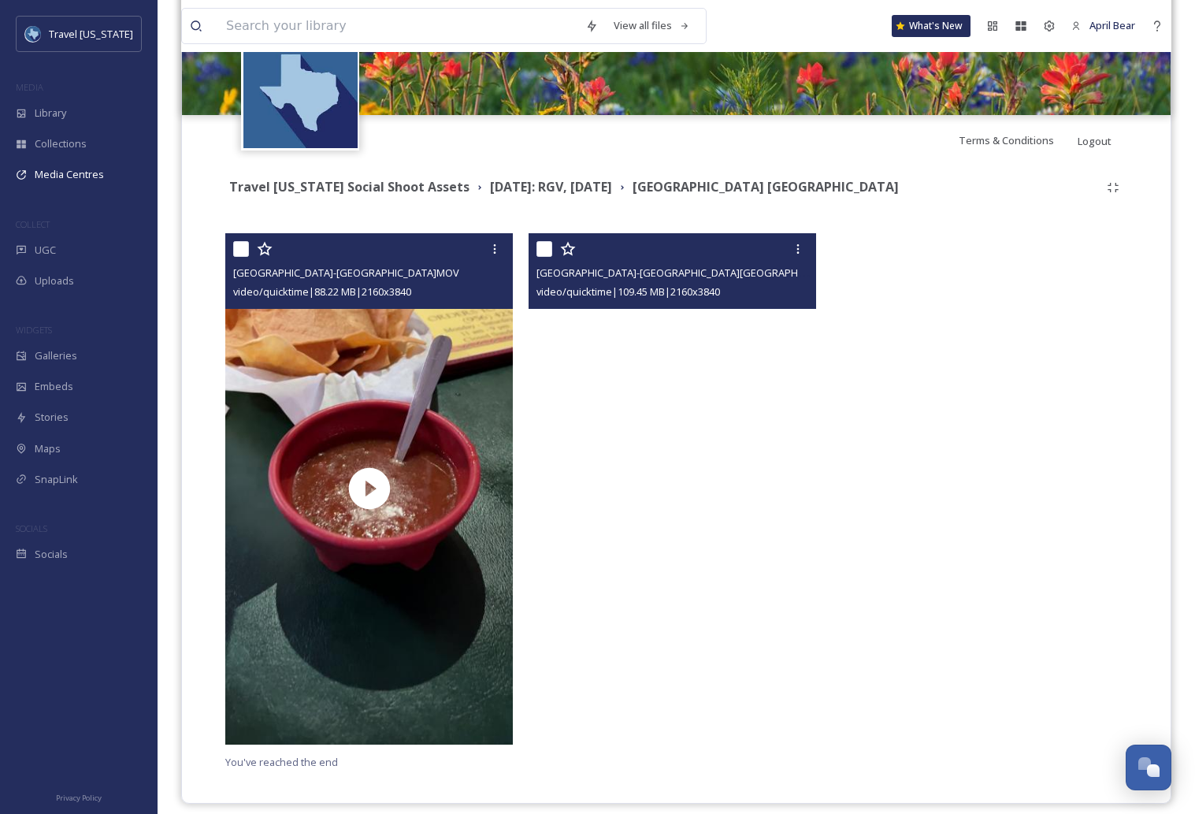
click at [685, 604] on video "Las Vegas Cafe-Harlingen2.MOV" at bounding box center [671, 488] width 287 height 511
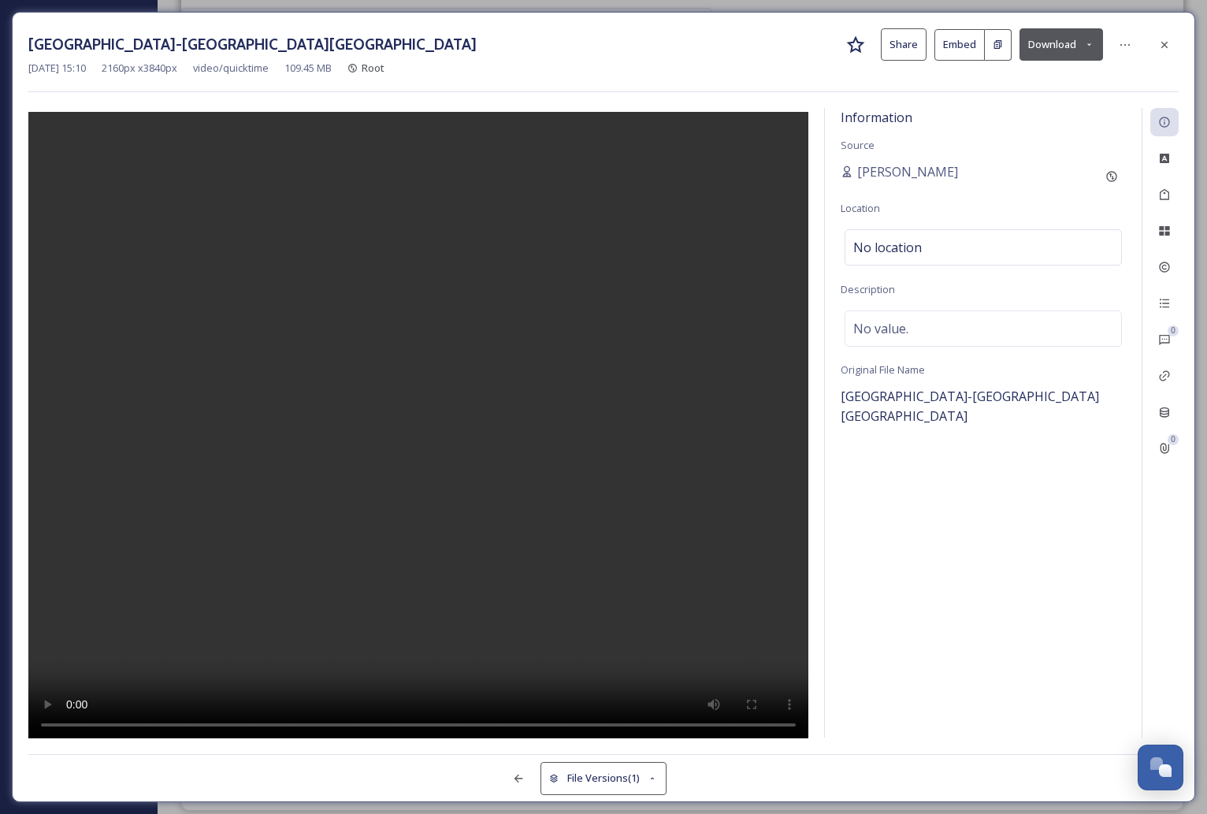
click at [900, 40] on button "Share" at bounding box center [903, 44] width 46 height 32
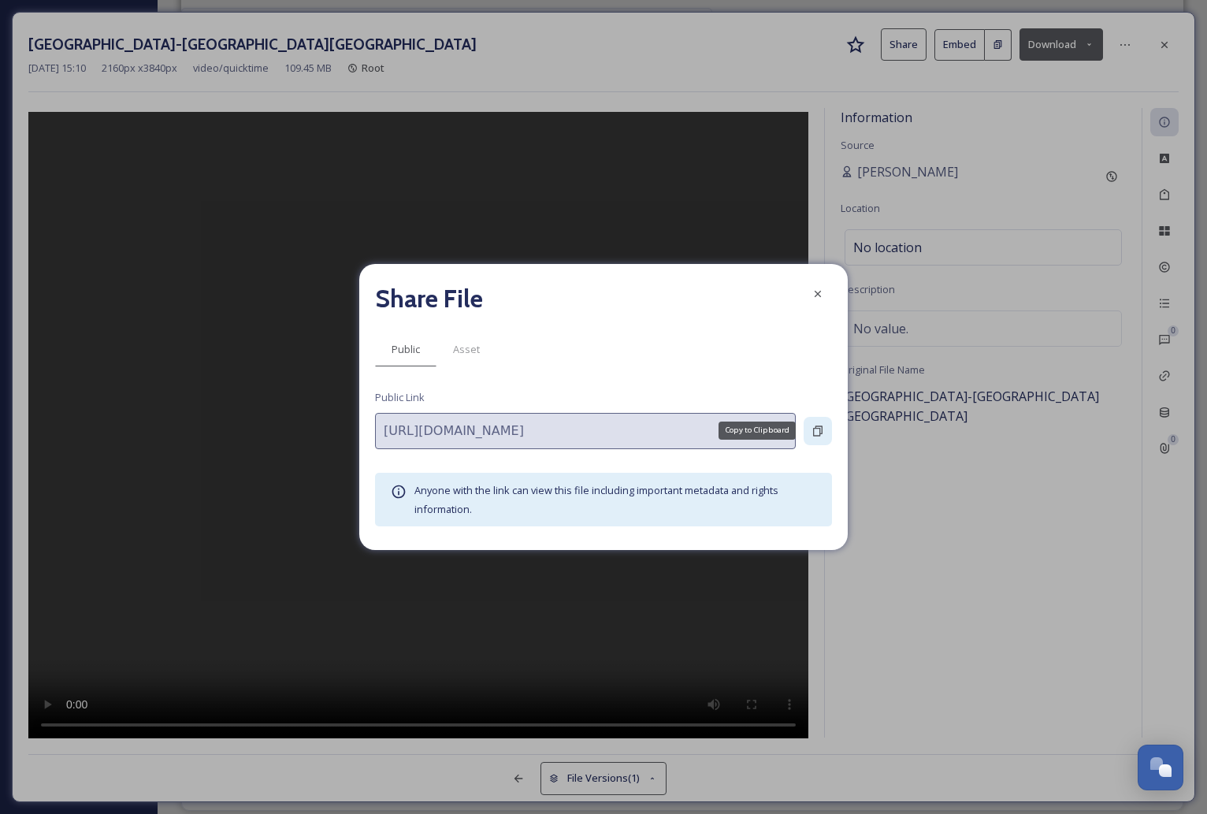
click at [818, 423] on div "Copy to Clipboard" at bounding box center [817, 431] width 28 height 28
